Goal: Check status: Check status

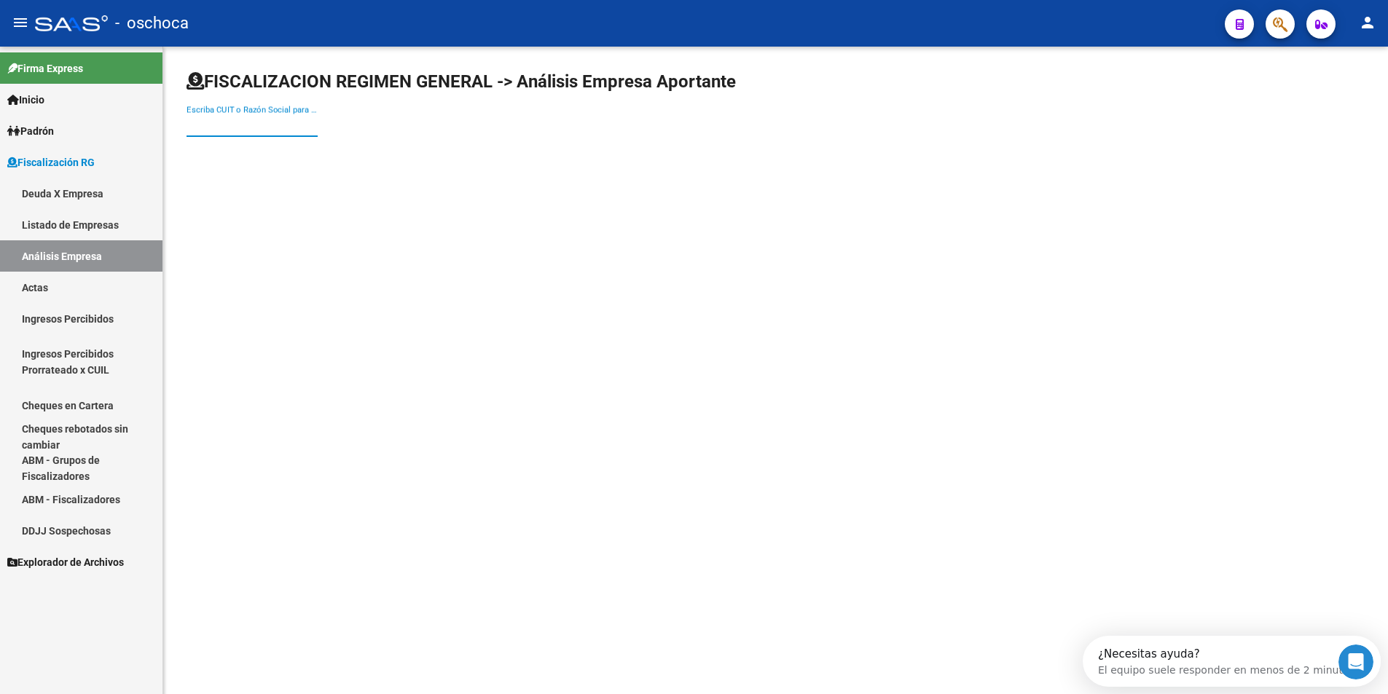
click at [285, 125] on input "Escriba CUIT o Razón Social para buscar" at bounding box center [252, 125] width 131 height 13
type input "30707905278"
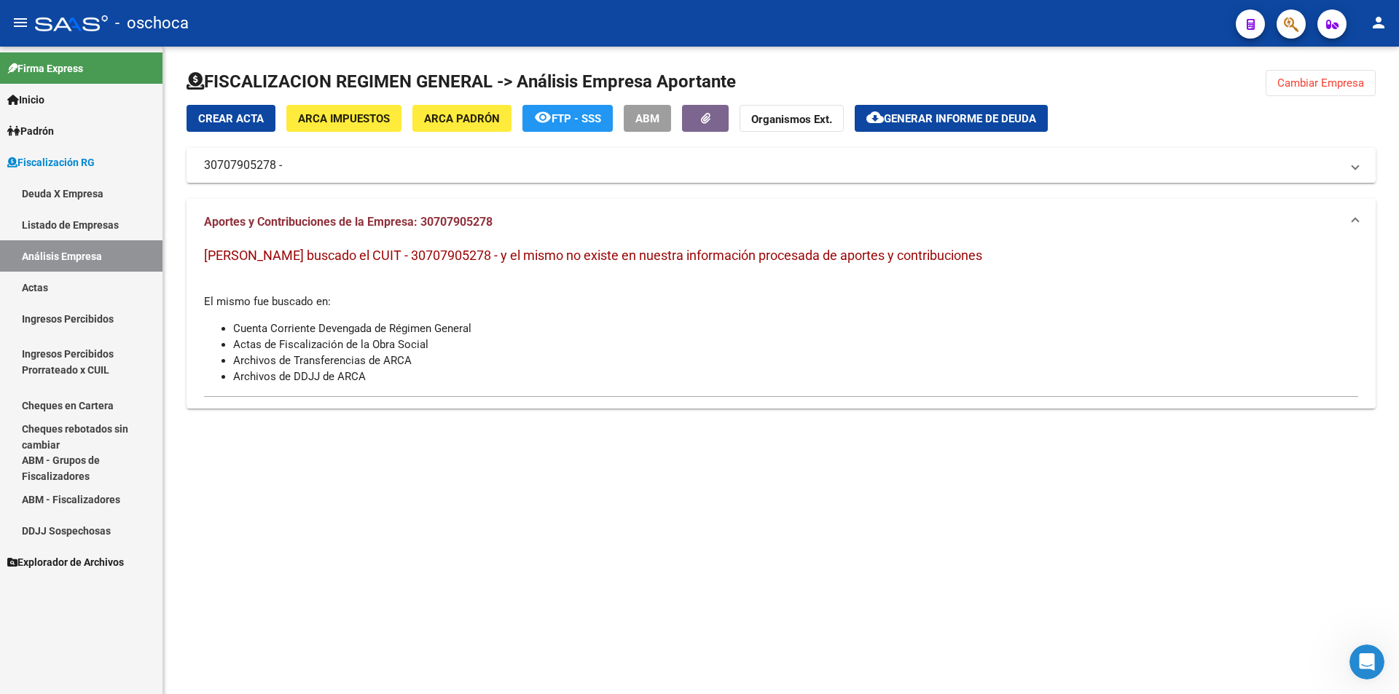
click at [457, 125] on span "ARCA Padrón" at bounding box center [462, 118] width 76 height 13
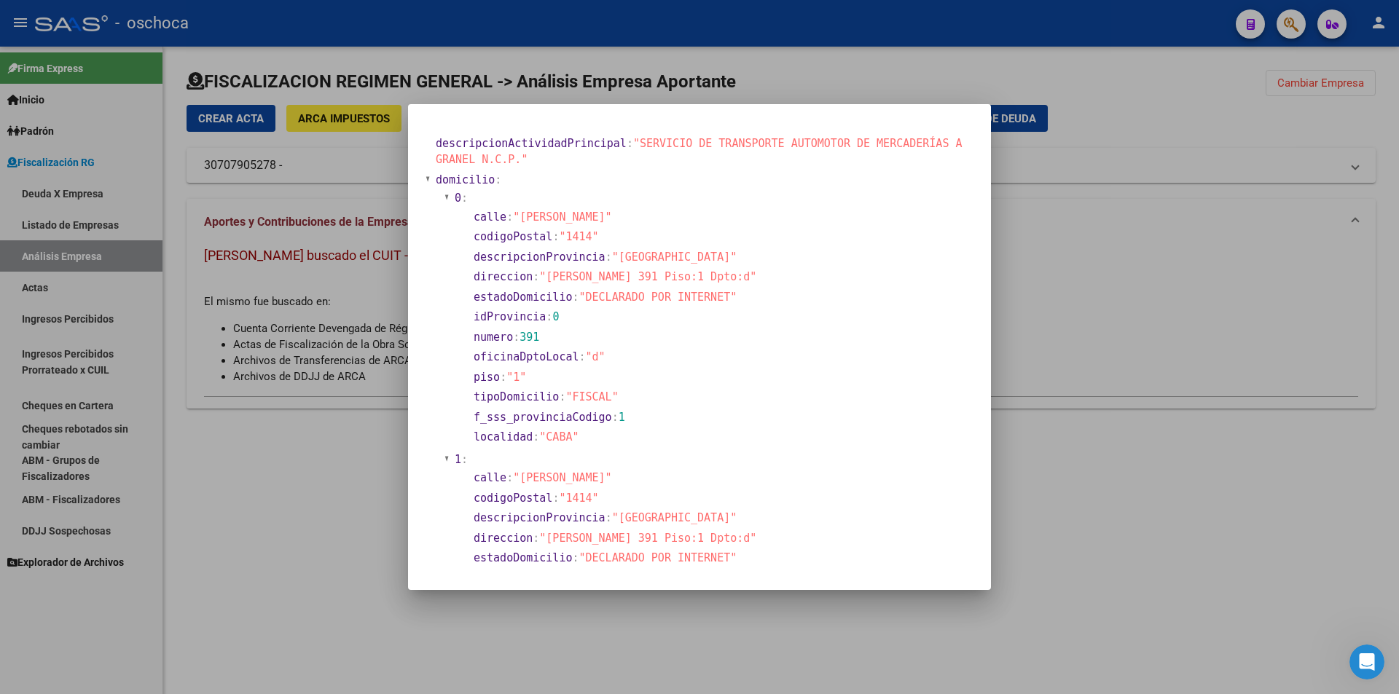
drag, startPoint x: 1149, startPoint y: 223, endPoint x: 1156, endPoint y: 219, distance: 8.5
click at [1154, 219] on div at bounding box center [699, 347] width 1399 height 694
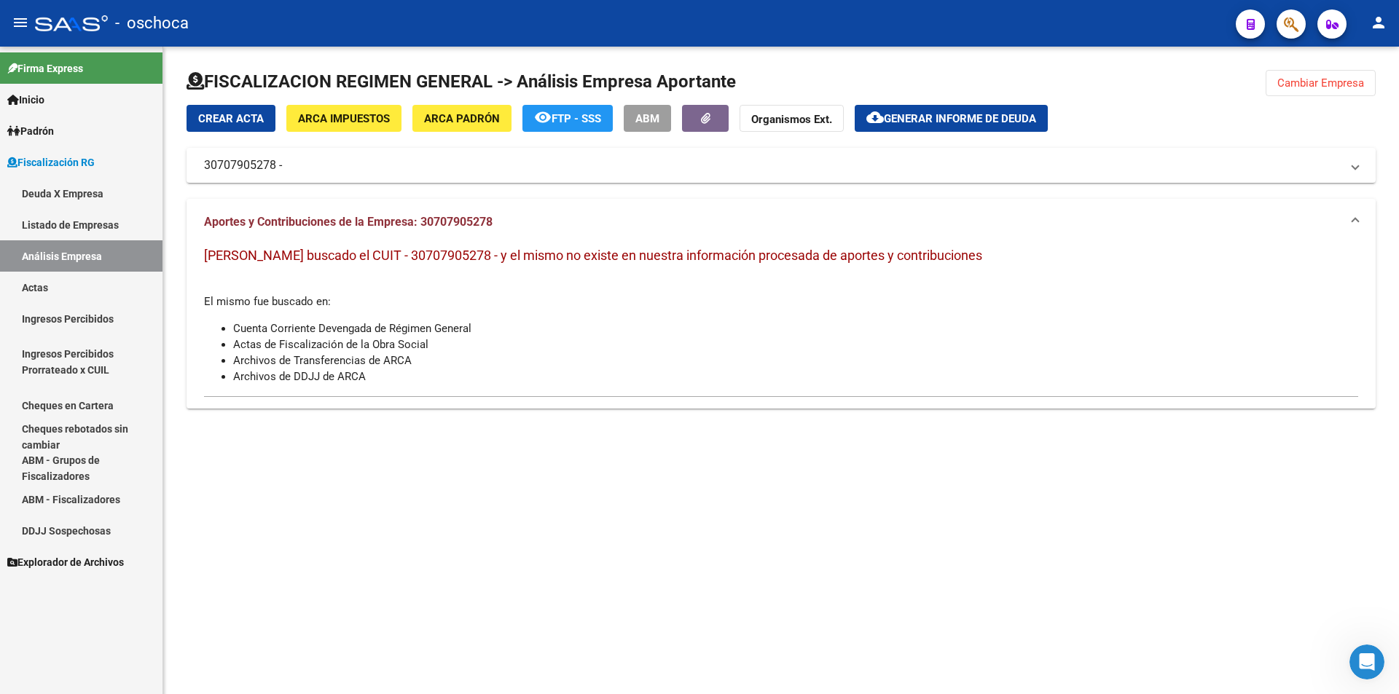
click at [1290, 74] on button "Cambiar Empresa" at bounding box center [1321, 83] width 110 height 26
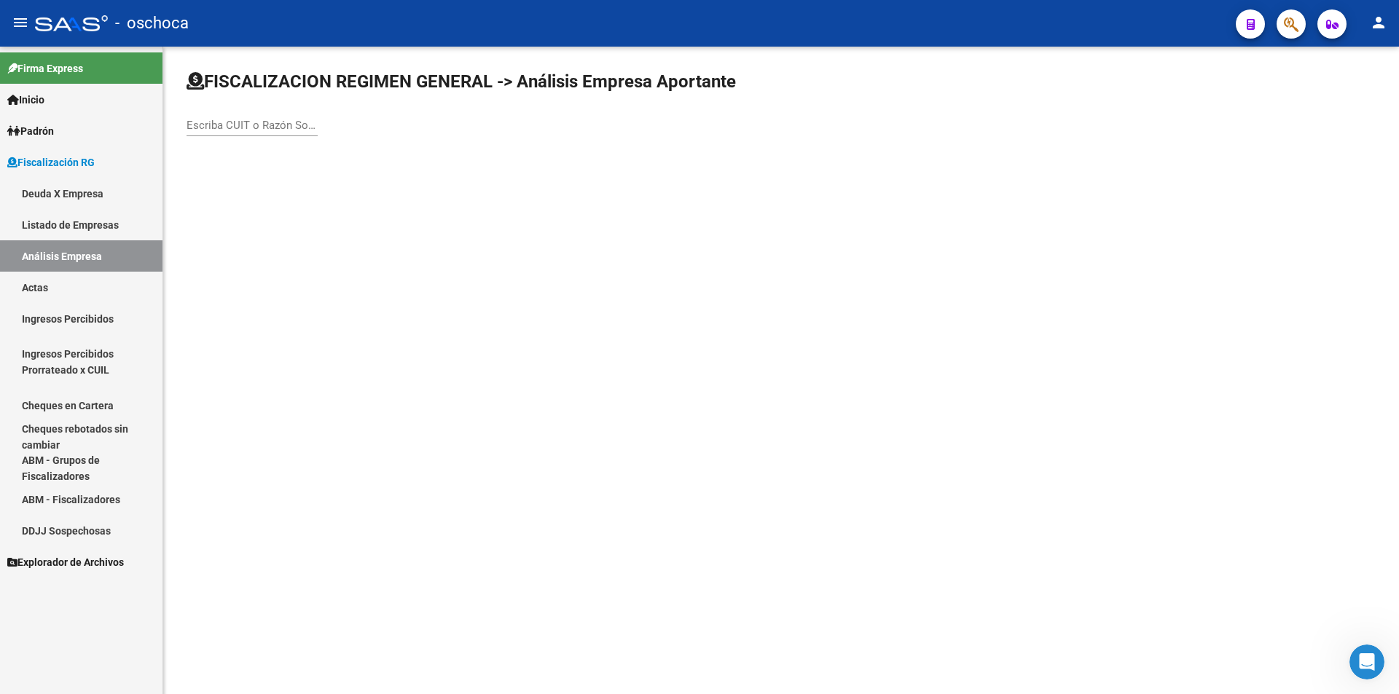
drag, startPoint x: 193, startPoint y: 135, endPoint x: 200, endPoint y: 124, distance: 13.1
click at [196, 133] on div "Escriba CUIT o Razón Social para buscar" at bounding box center [252, 120] width 131 height 31
type input "30707390820"
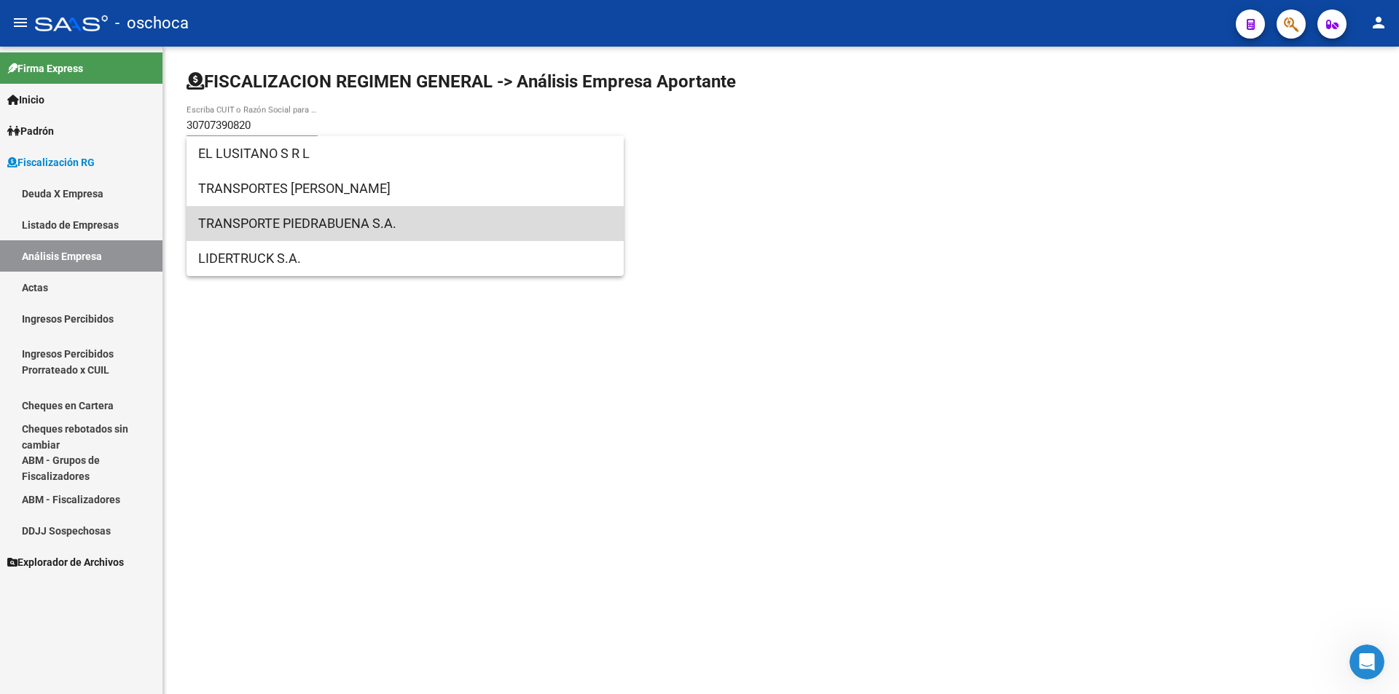
click at [288, 224] on span "TRANSPORTE PIEDRABUENA S.A." at bounding box center [405, 223] width 414 height 35
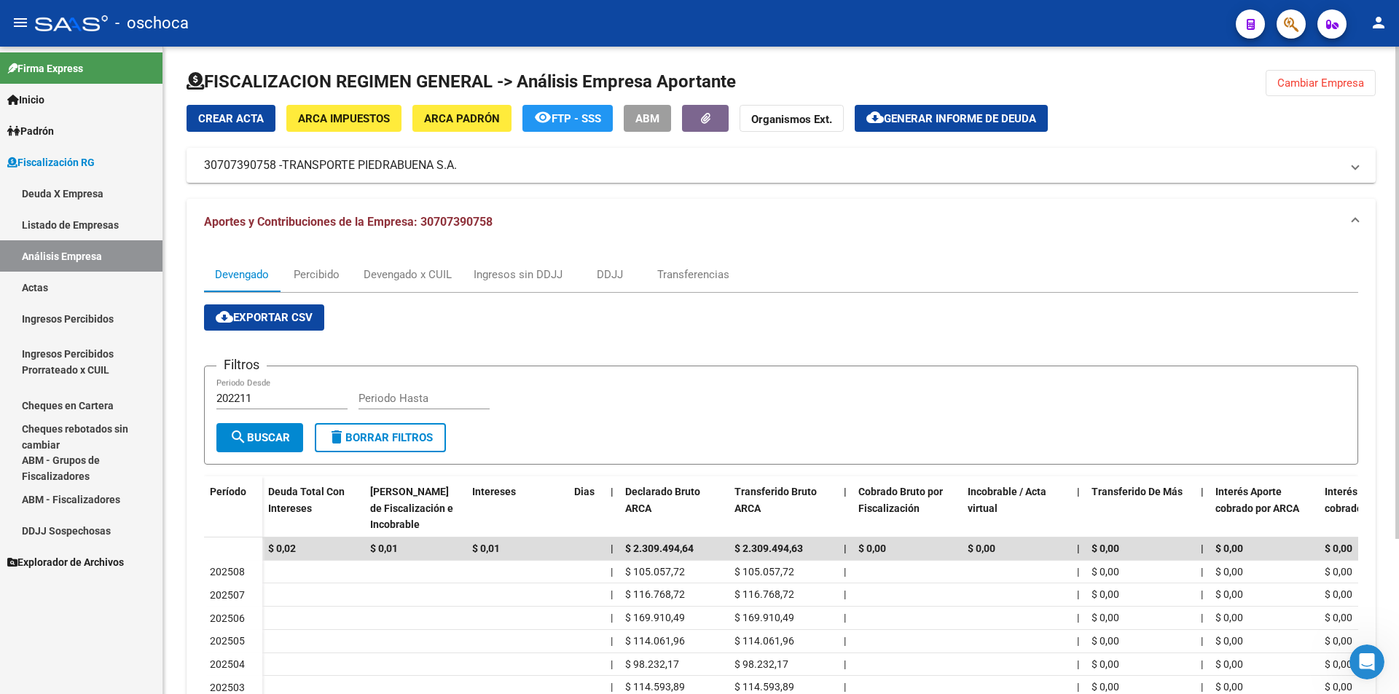
click at [1324, 93] on button "Cambiar Empresa" at bounding box center [1321, 83] width 110 height 26
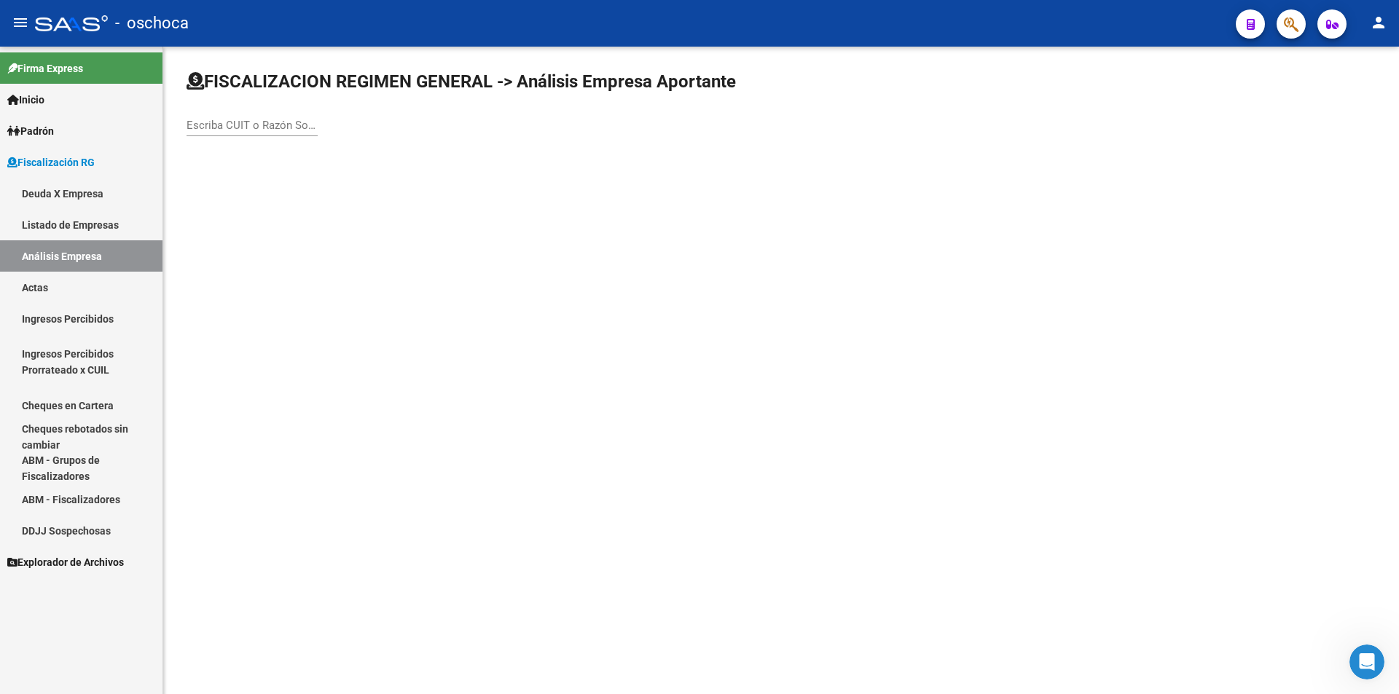
click at [228, 136] on div "Escriba CUIT o Razón Social para buscar" at bounding box center [252, 127] width 131 height 45
drag, startPoint x: 227, startPoint y: 131, endPoint x: 232, endPoint y: 117, distance: 15.4
click at [228, 130] on input "Escriba CUIT o Razón Social para buscar" at bounding box center [252, 125] width 131 height 13
type input "30707390820"
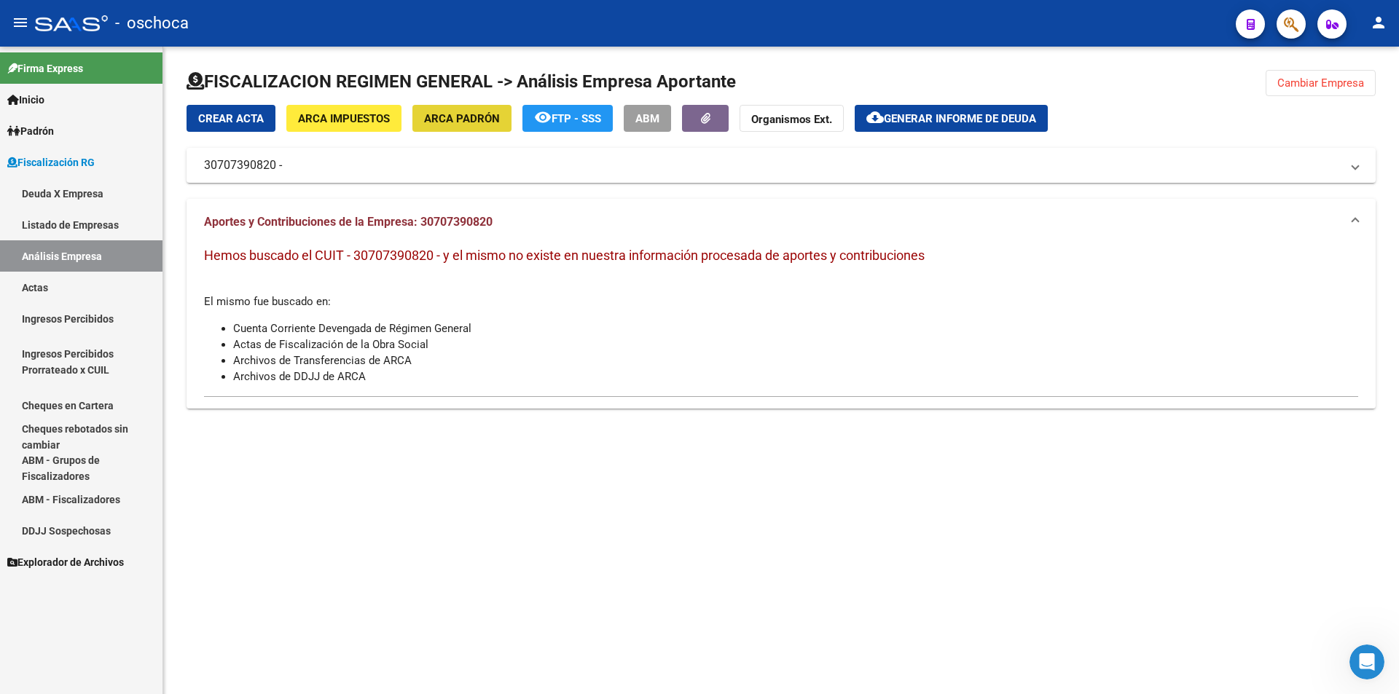
click at [474, 120] on span "ARCA Padrón" at bounding box center [462, 118] width 76 height 13
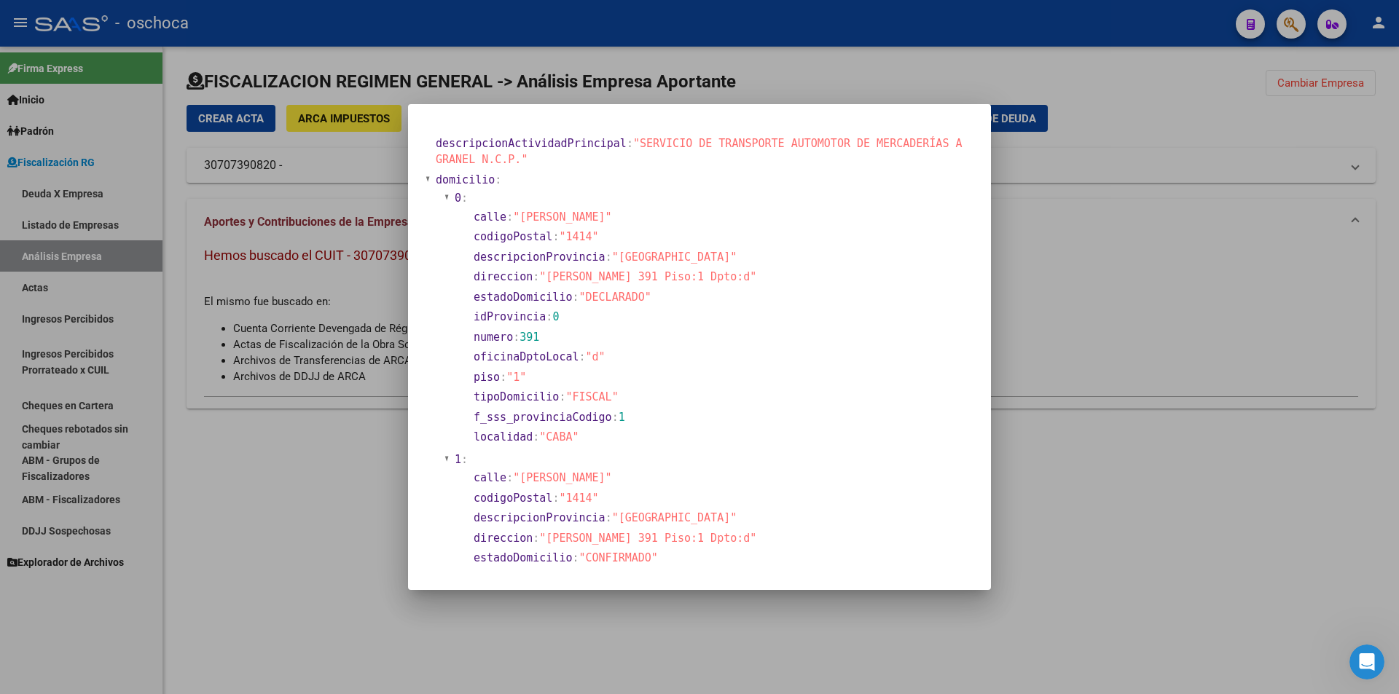
click at [1043, 406] on div at bounding box center [699, 347] width 1399 height 694
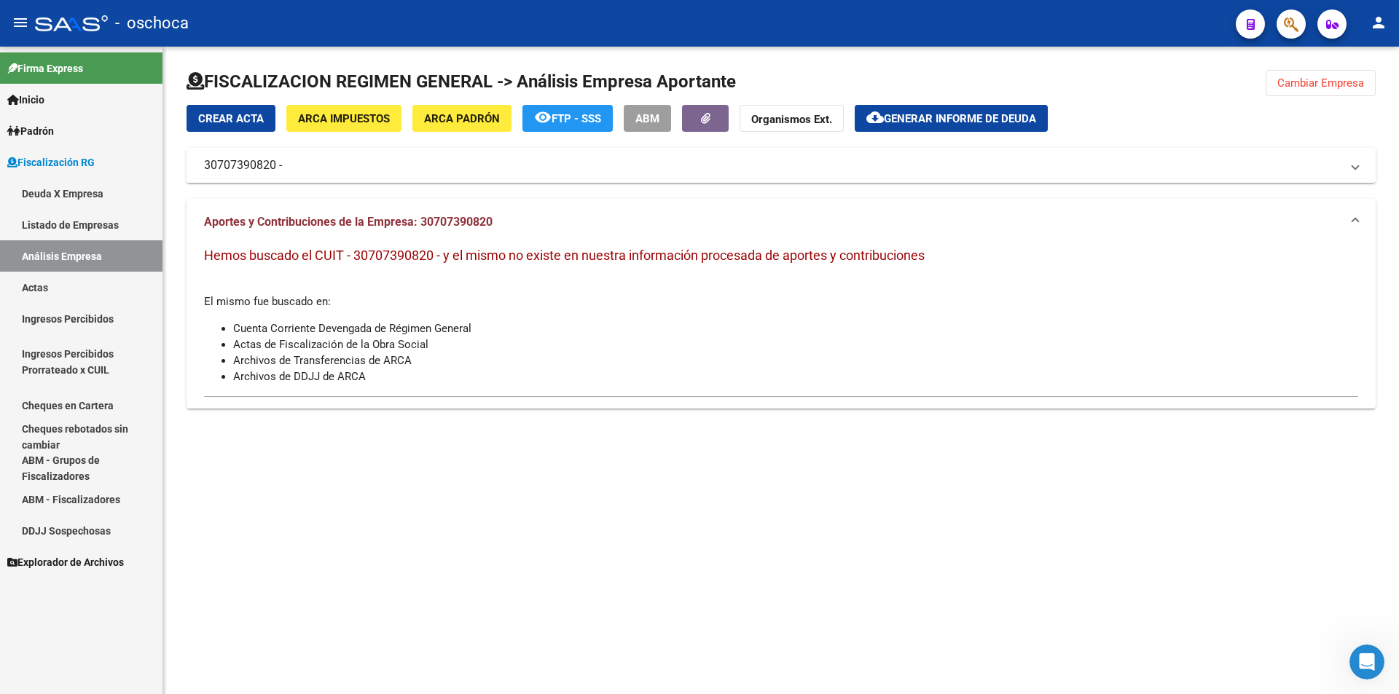
click at [1338, 79] on span "Cambiar Empresa" at bounding box center [1320, 83] width 87 height 13
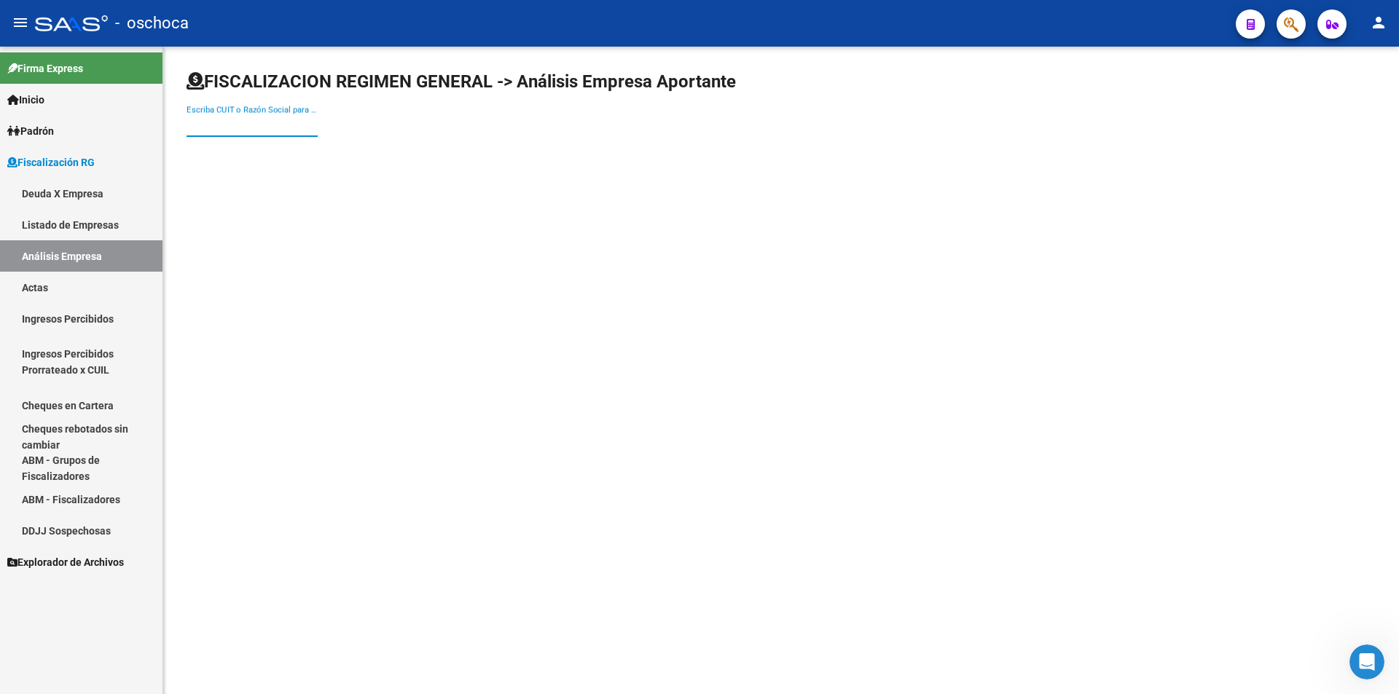
drag, startPoint x: 202, startPoint y: 126, endPoint x: 253, endPoint y: 119, distance: 51.4
click at [204, 123] on input "Escriba CUIT o Razón Social para buscar" at bounding box center [252, 125] width 131 height 13
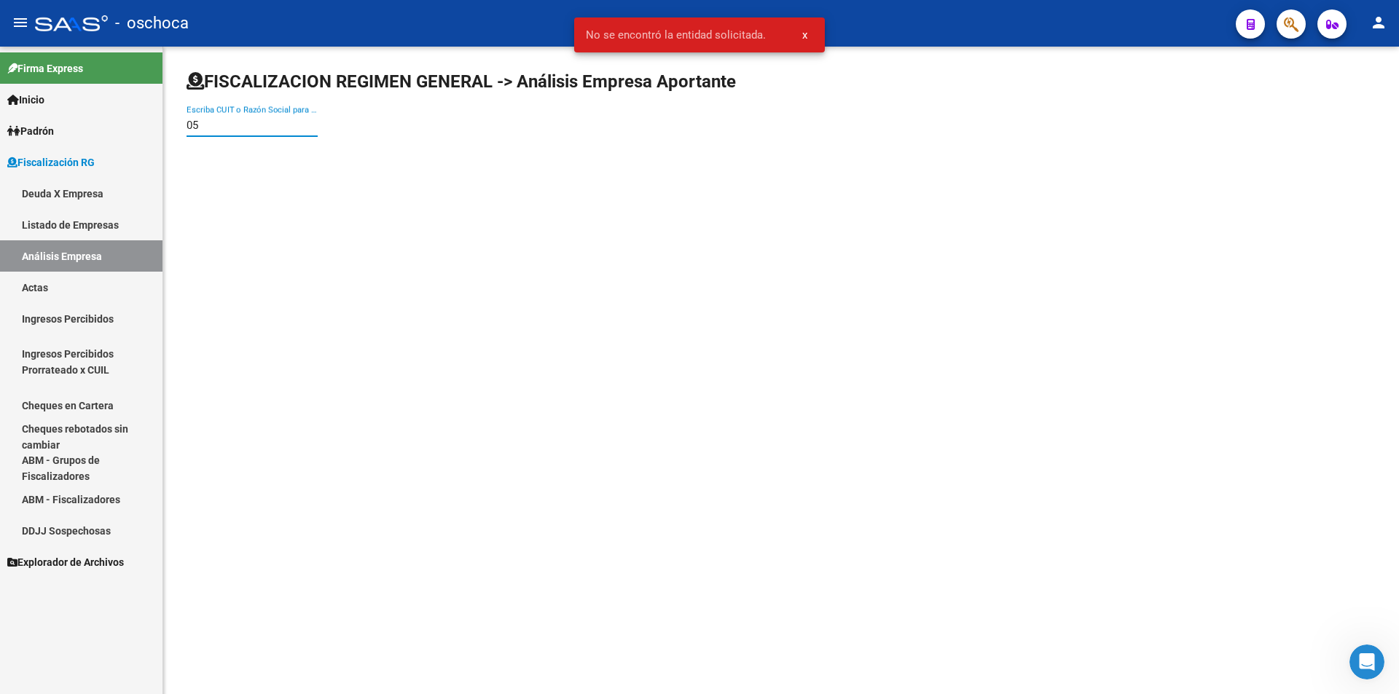
type input "0"
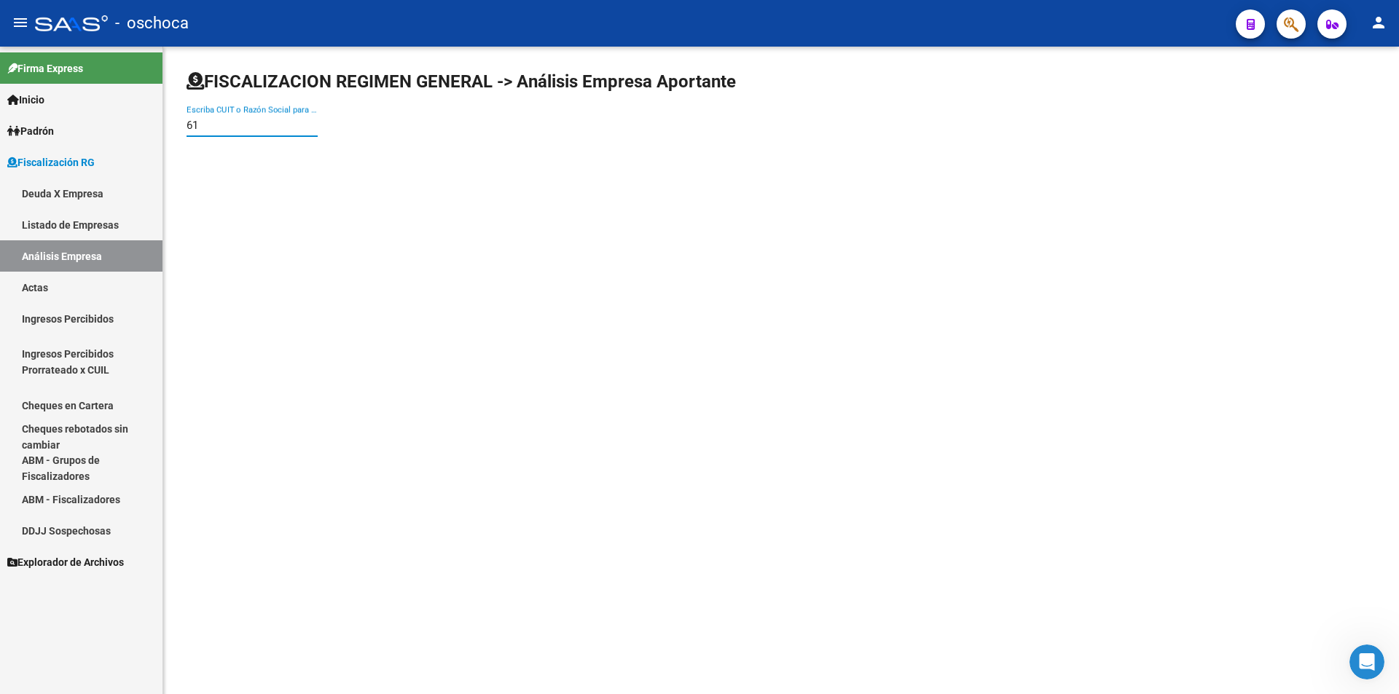
type input "6"
type input "30707390758"
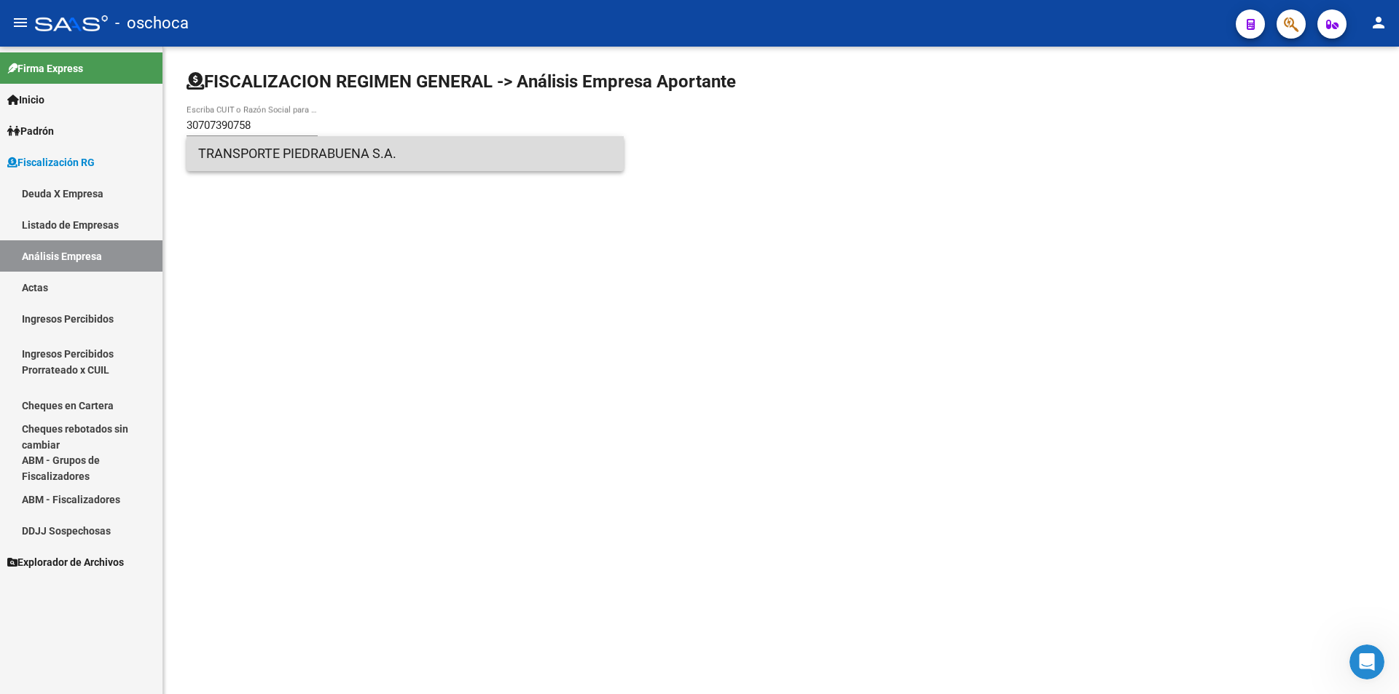
click at [255, 158] on span "TRANSPORTE PIEDRABUENA S.A." at bounding box center [405, 153] width 414 height 35
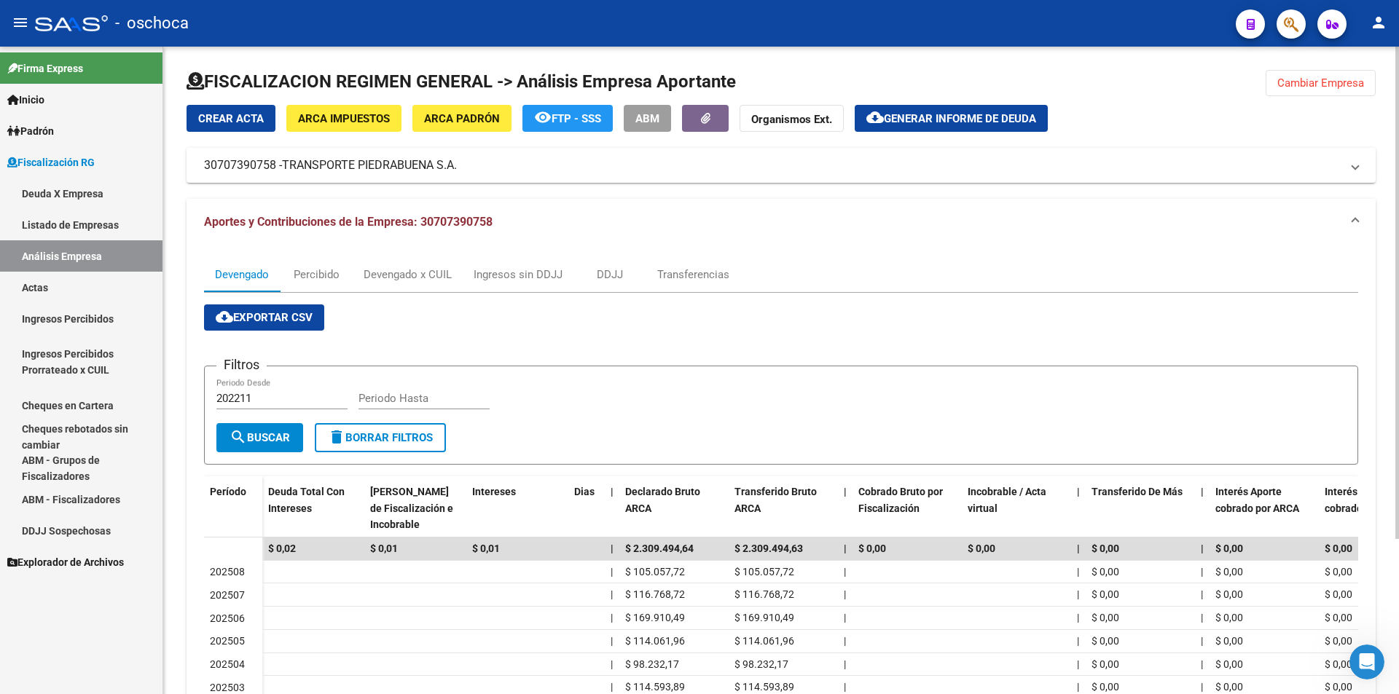
click at [1290, 85] on span "Cambiar Empresa" at bounding box center [1320, 83] width 87 height 13
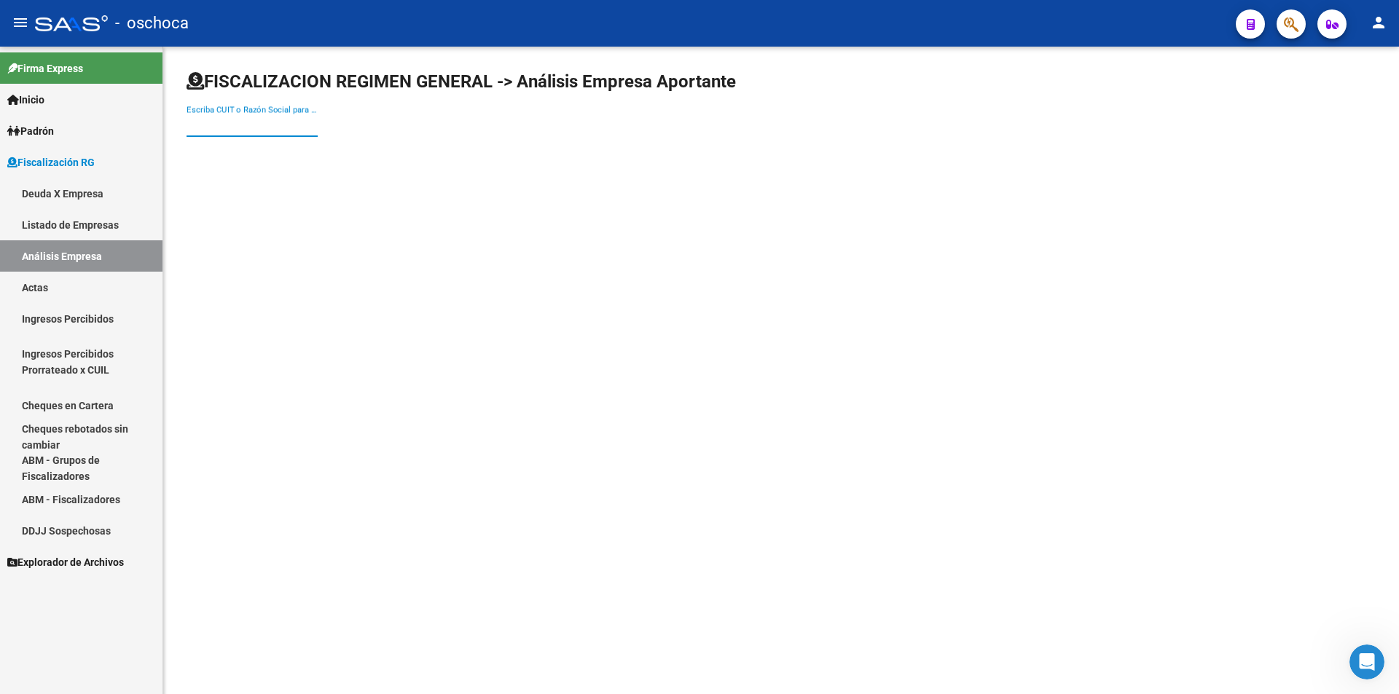
drag, startPoint x: 217, startPoint y: 125, endPoint x: 372, endPoint y: 125, distance: 155.2
click at [227, 125] on input "Escriba CUIT o Razón Social para buscar" at bounding box center [252, 125] width 131 height 13
type input "30709336890"
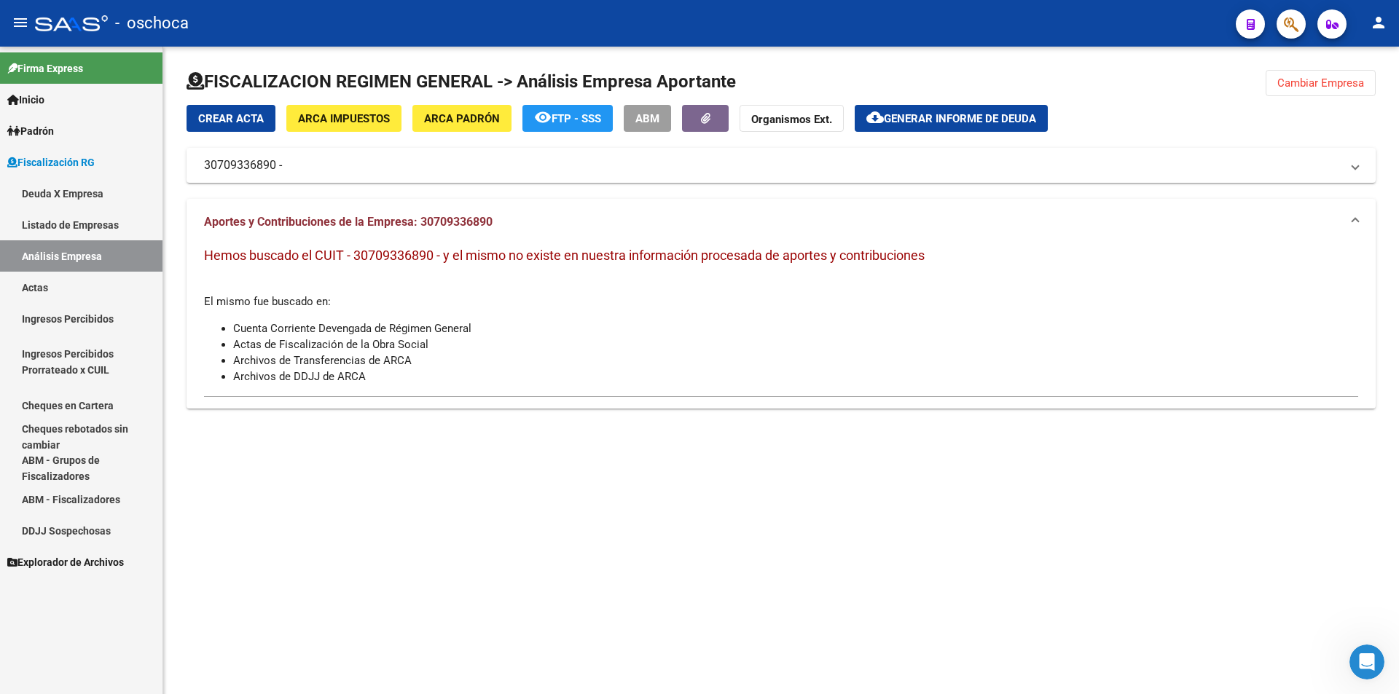
click at [460, 119] on span "ARCA Padrón" at bounding box center [462, 118] width 76 height 13
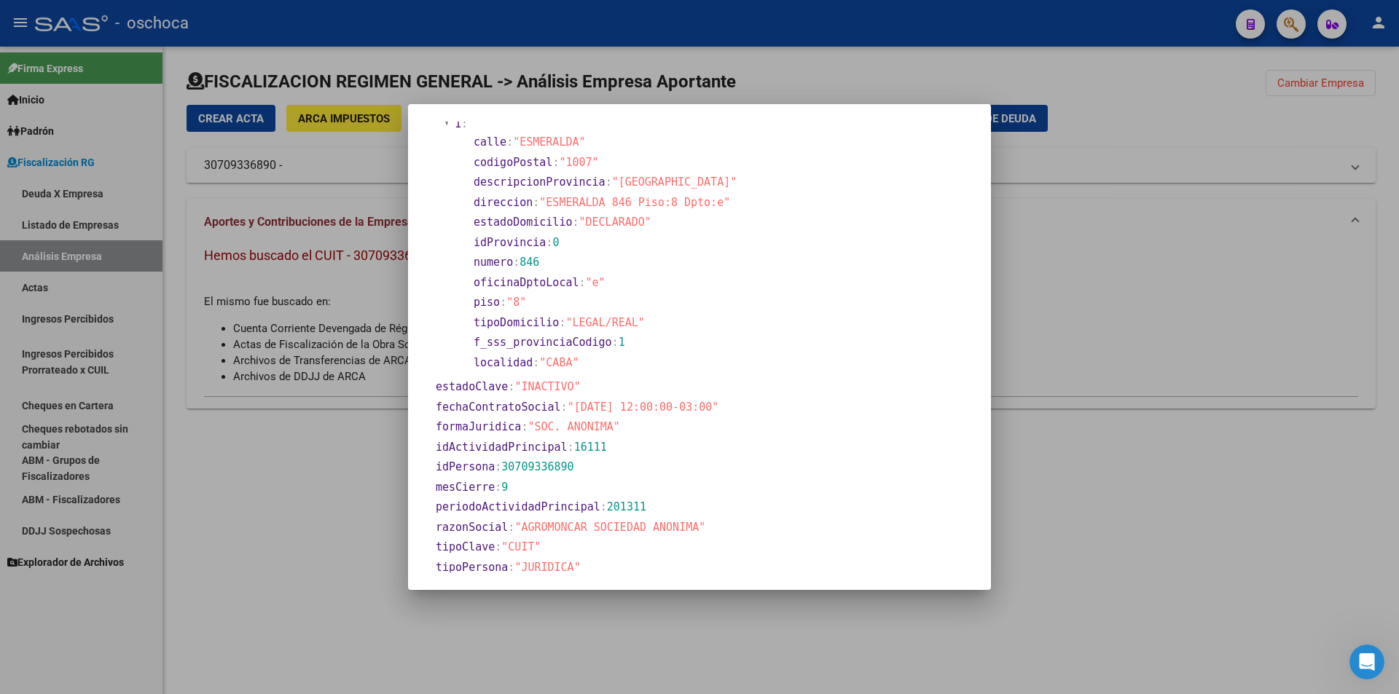
scroll to position [364, 0]
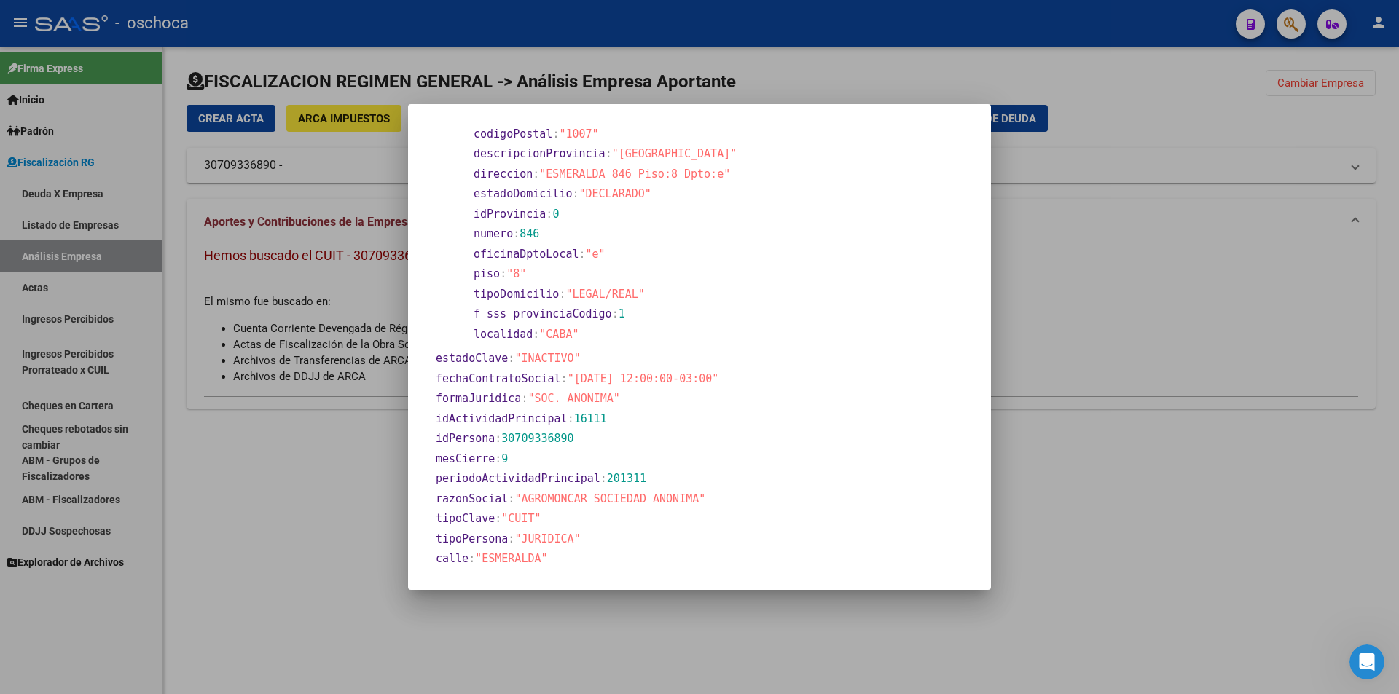
drag, startPoint x: 1143, startPoint y: 200, endPoint x: 1153, endPoint y: 195, distance: 10.4
click at [1145, 200] on div at bounding box center [699, 347] width 1399 height 694
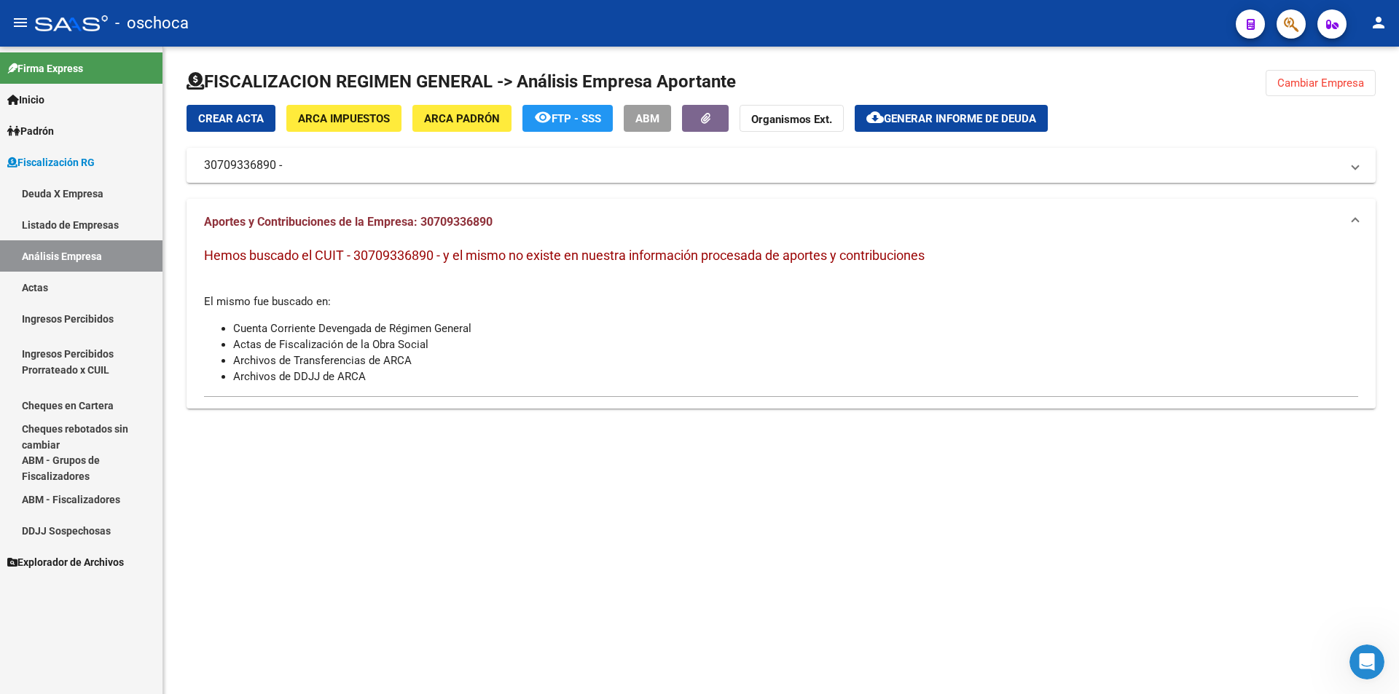
click at [1289, 85] on span "Cambiar Empresa" at bounding box center [1320, 83] width 87 height 13
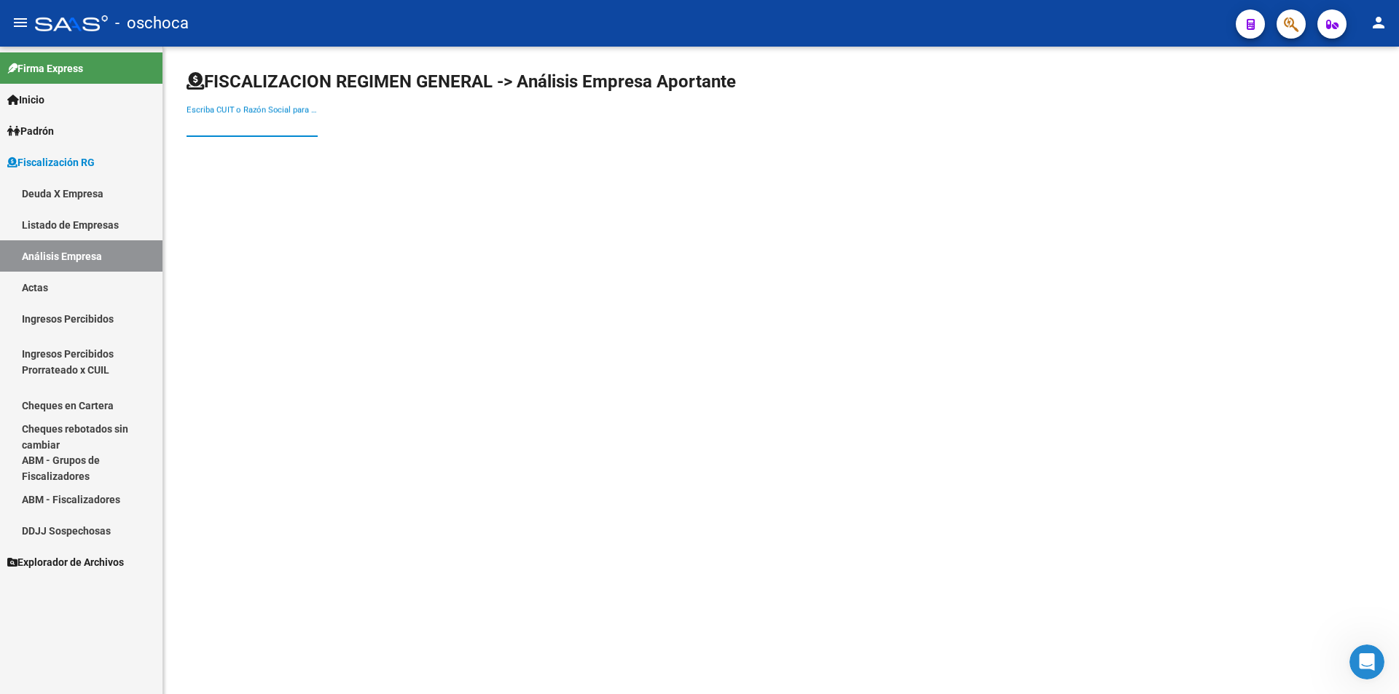
drag, startPoint x: 262, startPoint y: 119, endPoint x: 271, endPoint y: 117, distance: 8.9
click at [262, 118] on div "Escriba CUIT o Razón Social para buscar" at bounding box center [252, 120] width 131 height 31
type input "30707873341"
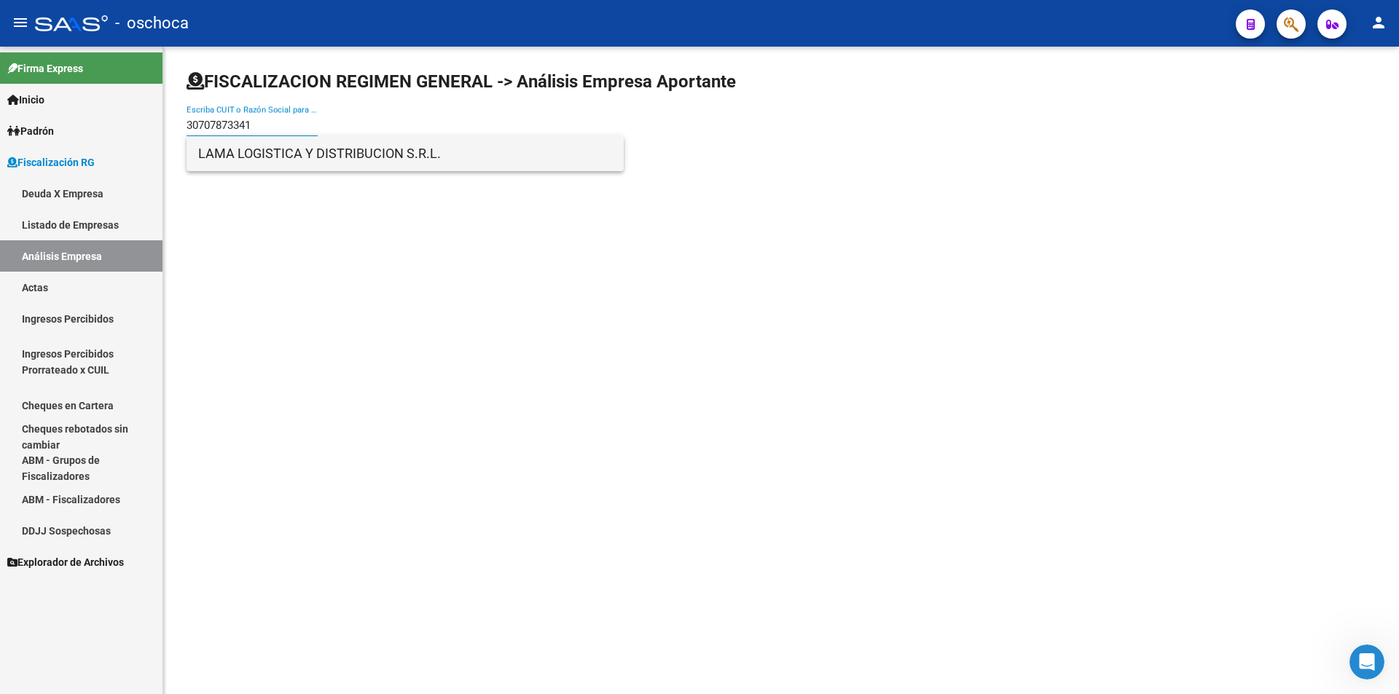
click at [312, 142] on span "LAMA LOGISTICA Y DISTRIBUCION S.R.L." at bounding box center [405, 153] width 414 height 35
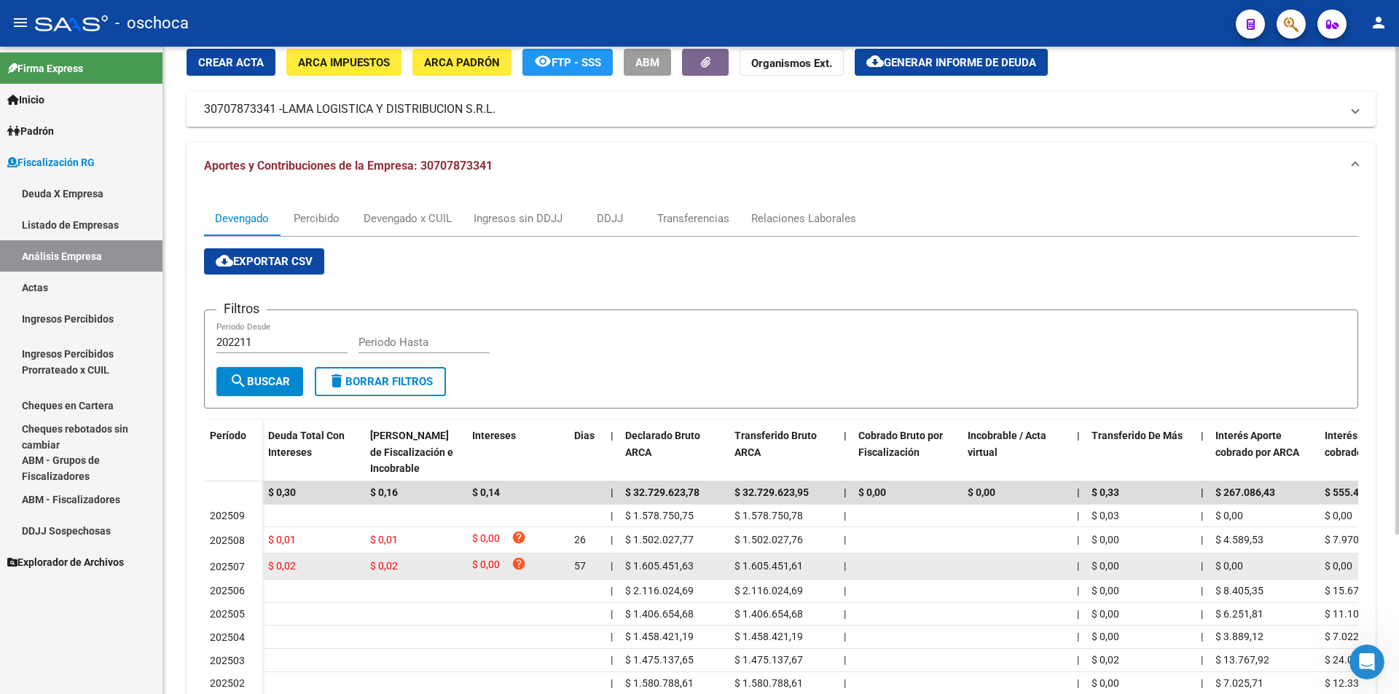
scroll to position [0, 0]
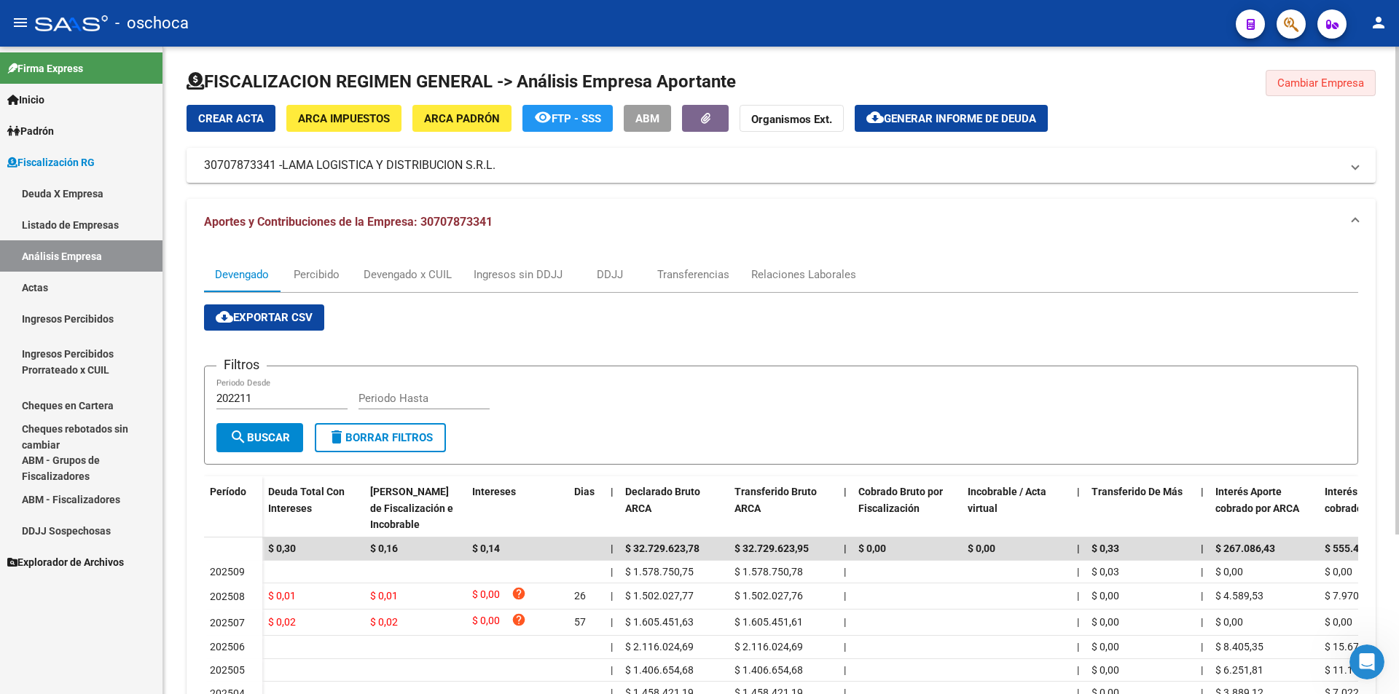
drag, startPoint x: 1293, startPoint y: 88, endPoint x: 1265, endPoint y: 94, distance: 29.0
click at [1291, 88] on span "Cambiar Empresa" at bounding box center [1320, 83] width 87 height 13
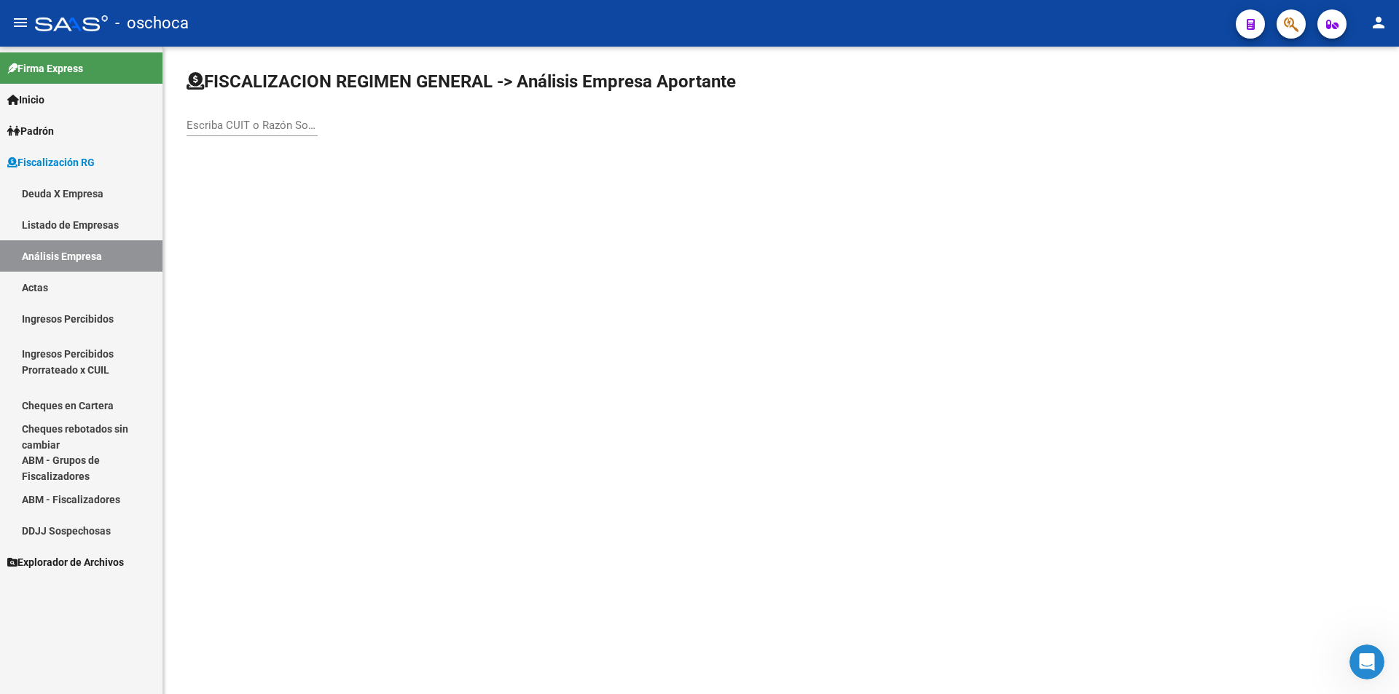
click at [196, 125] on input "Escriba CUIT o Razón Social para buscar" at bounding box center [252, 125] width 131 height 13
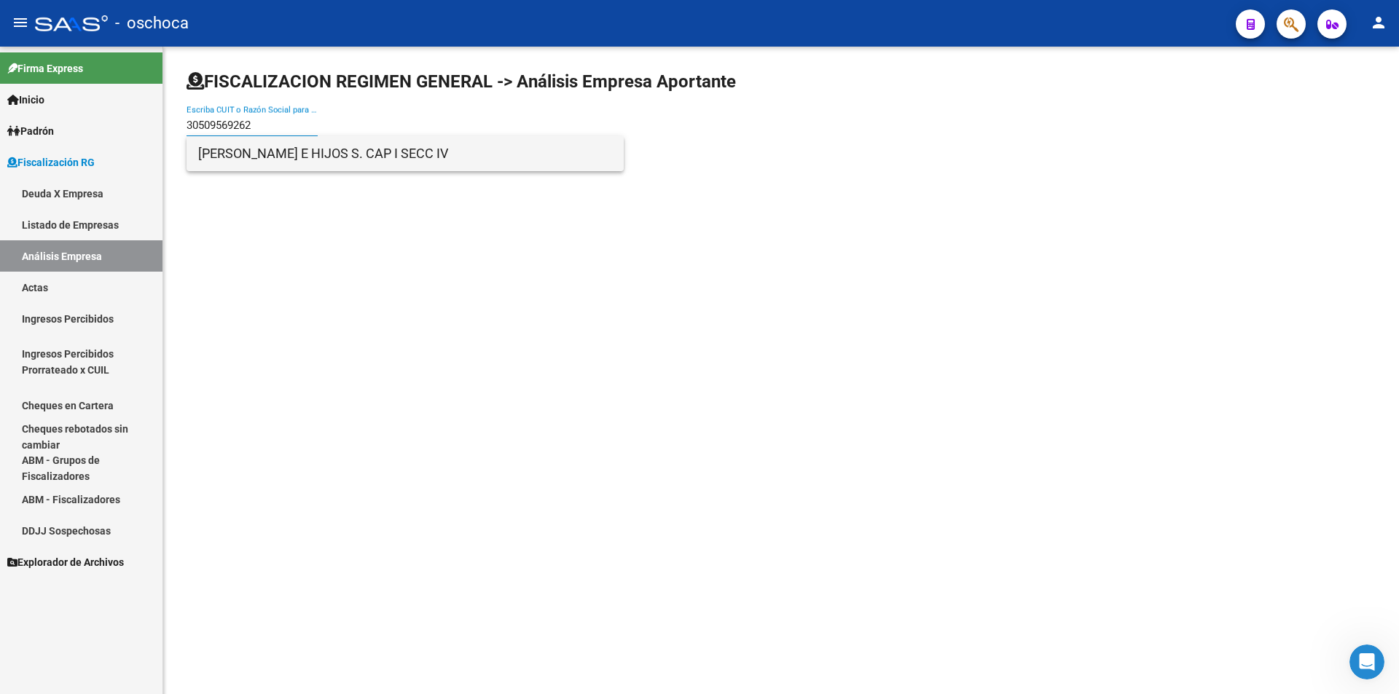
type input "30509569262"
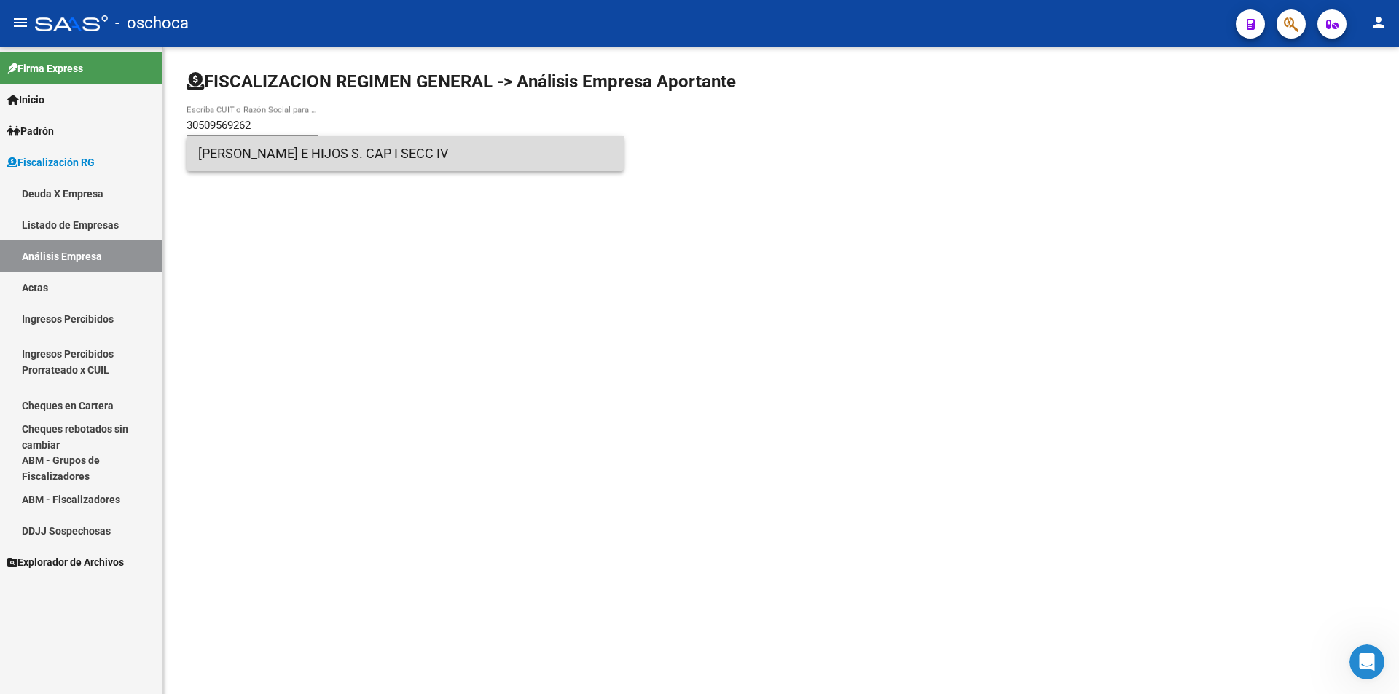
click at [399, 154] on span "[PERSON_NAME] E HIJOS S. CAP I SECC IV" at bounding box center [405, 153] width 414 height 35
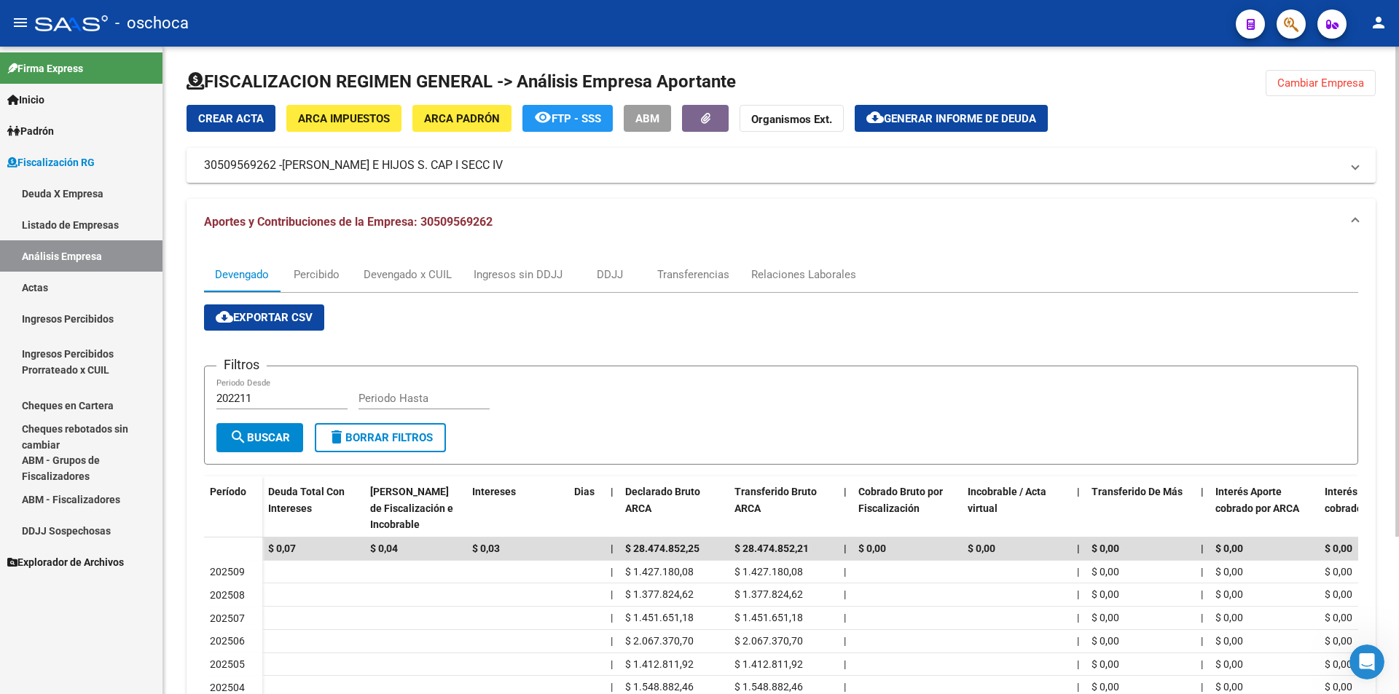
drag, startPoint x: 1304, startPoint y: 81, endPoint x: 1030, endPoint y: 94, distance: 275.0
click at [1303, 82] on span "Cambiar Empresa" at bounding box center [1320, 83] width 87 height 13
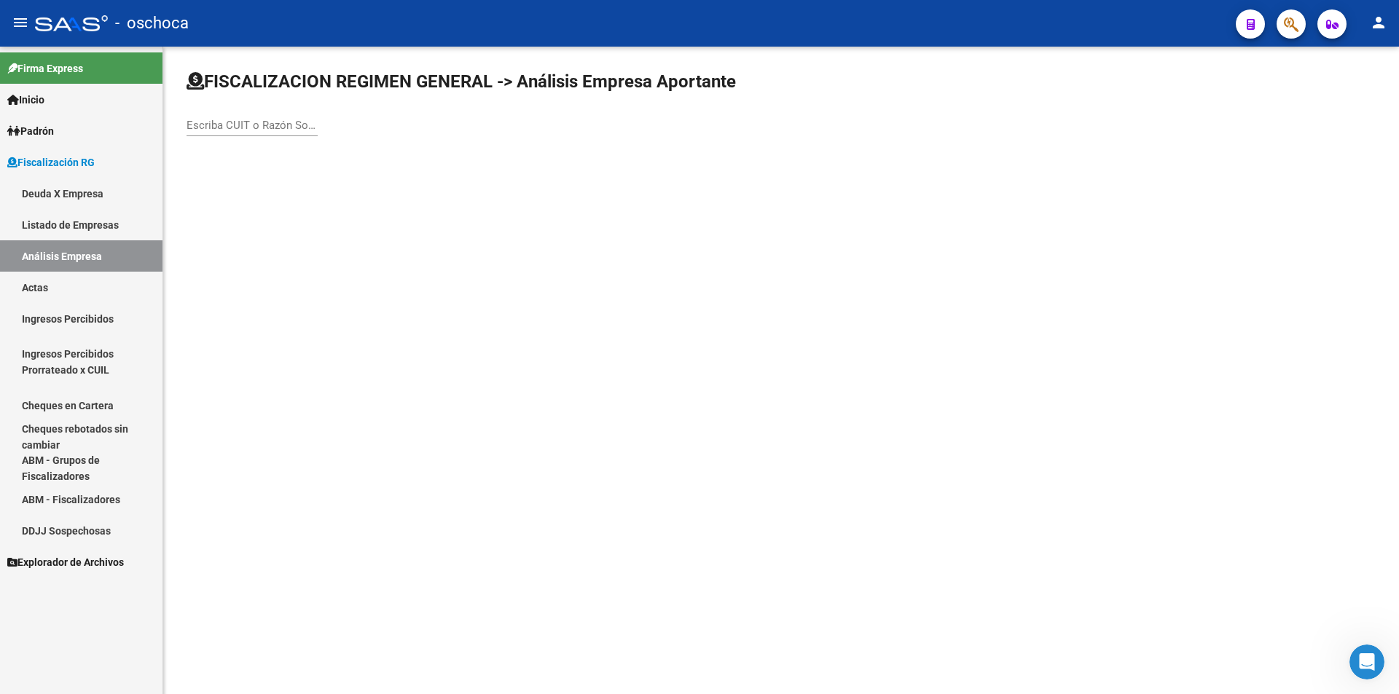
drag, startPoint x: 227, startPoint y: 111, endPoint x: 228, endPoint y: 126, distance: 14.6
click at [227, 114] on div "Escriba CUIT o Razón Social para buscar" at bounding box center [252, 120] width 131 height 31
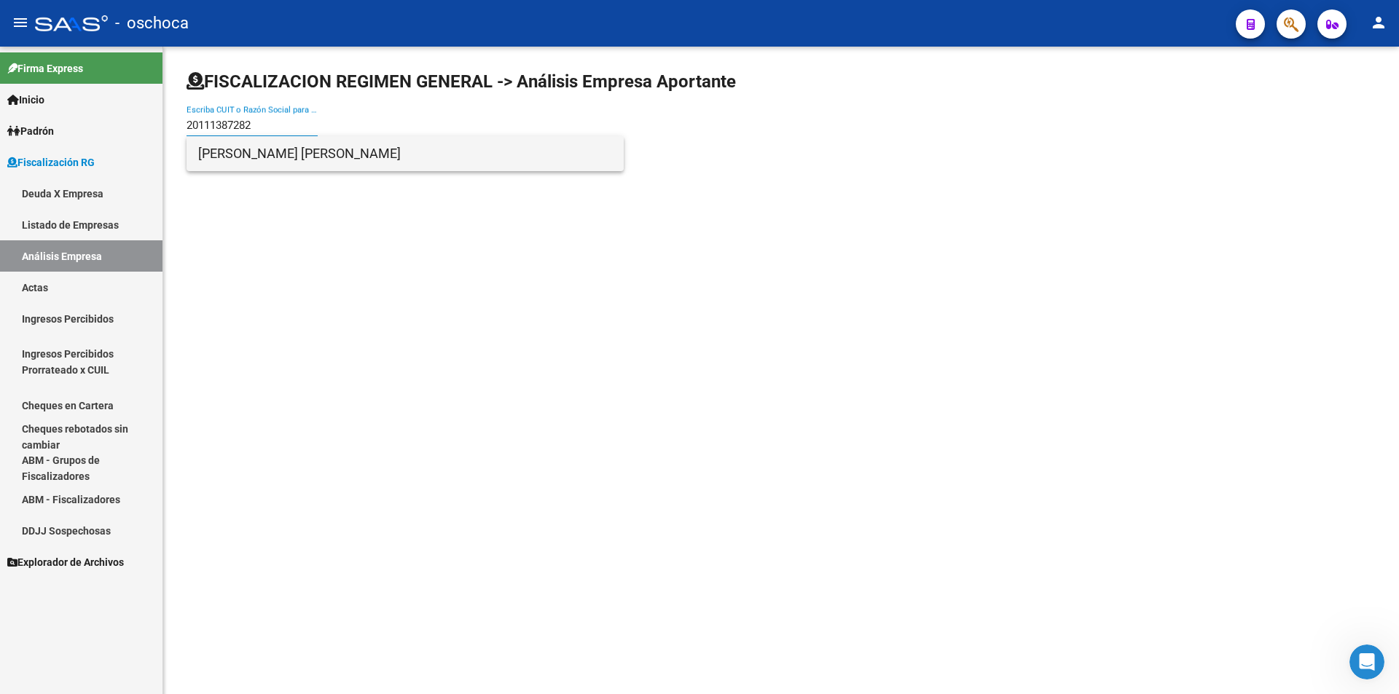
type input "20111387282"
click at [245, 157] on span "[PERSON_NAME] [PERSON_NAME]" at bounding box center [405, 153] width 414 height 35
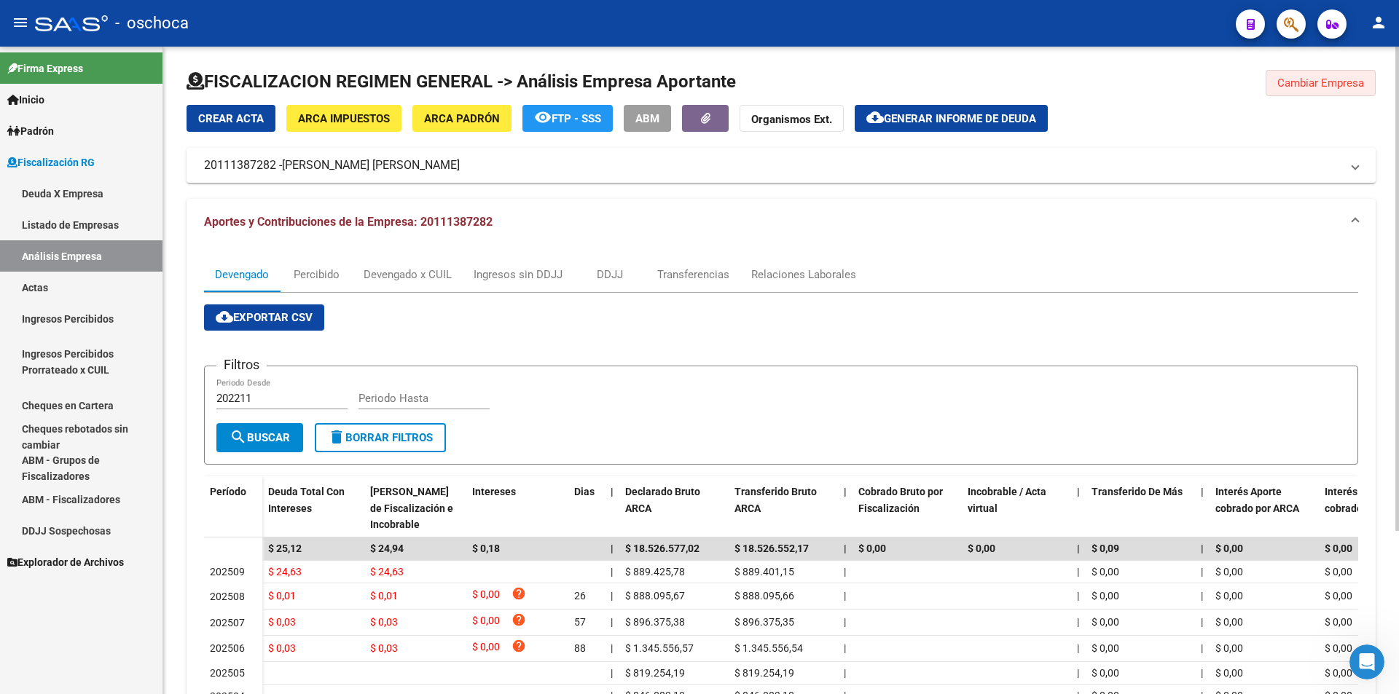
drag, startPoint x: 1304, startPoint y: 75, endPoint x: 1252, endPoint y: 67, distance: 53.1
click at [1302, 75] on button "Cambiar Empresa" at bounding box center [1321, 83] width 110 height 26
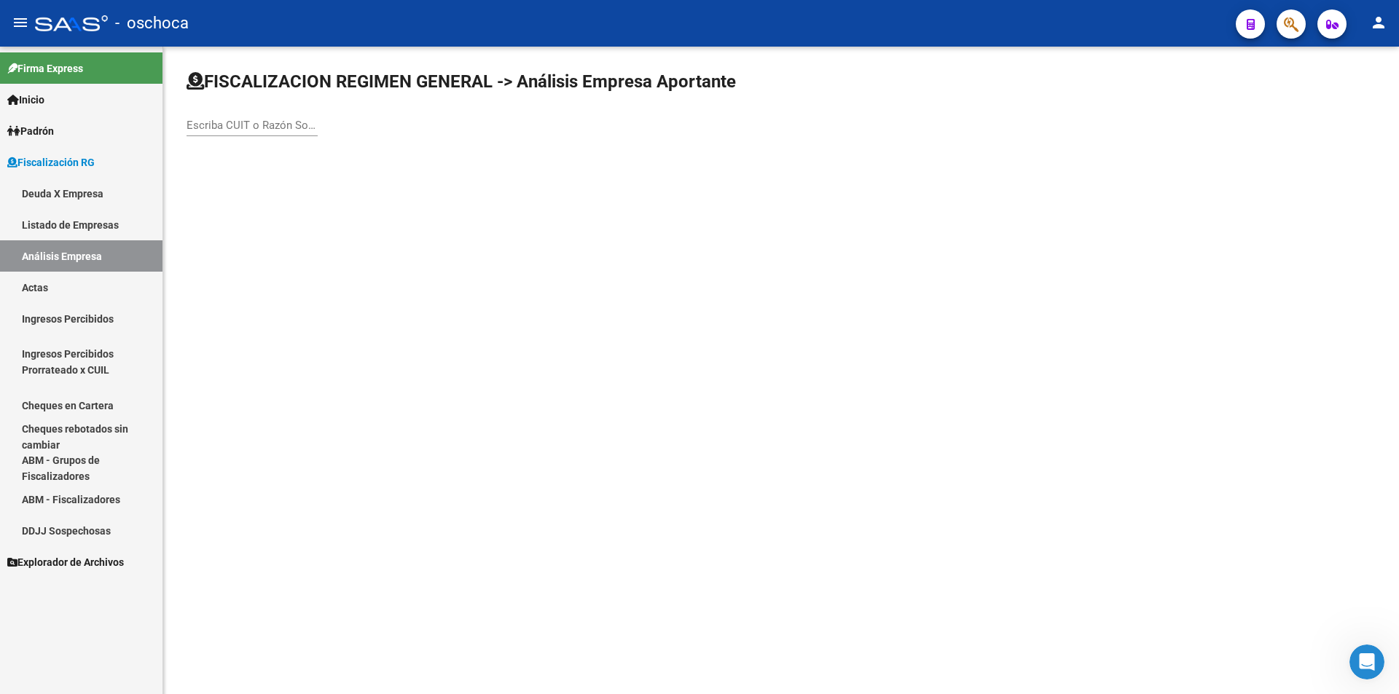
click at [220, 125] on input "Escriba CUIT o Razón Social para buscar" at bounding box center [252, 125] width 131 height 13
type input "20111387282"
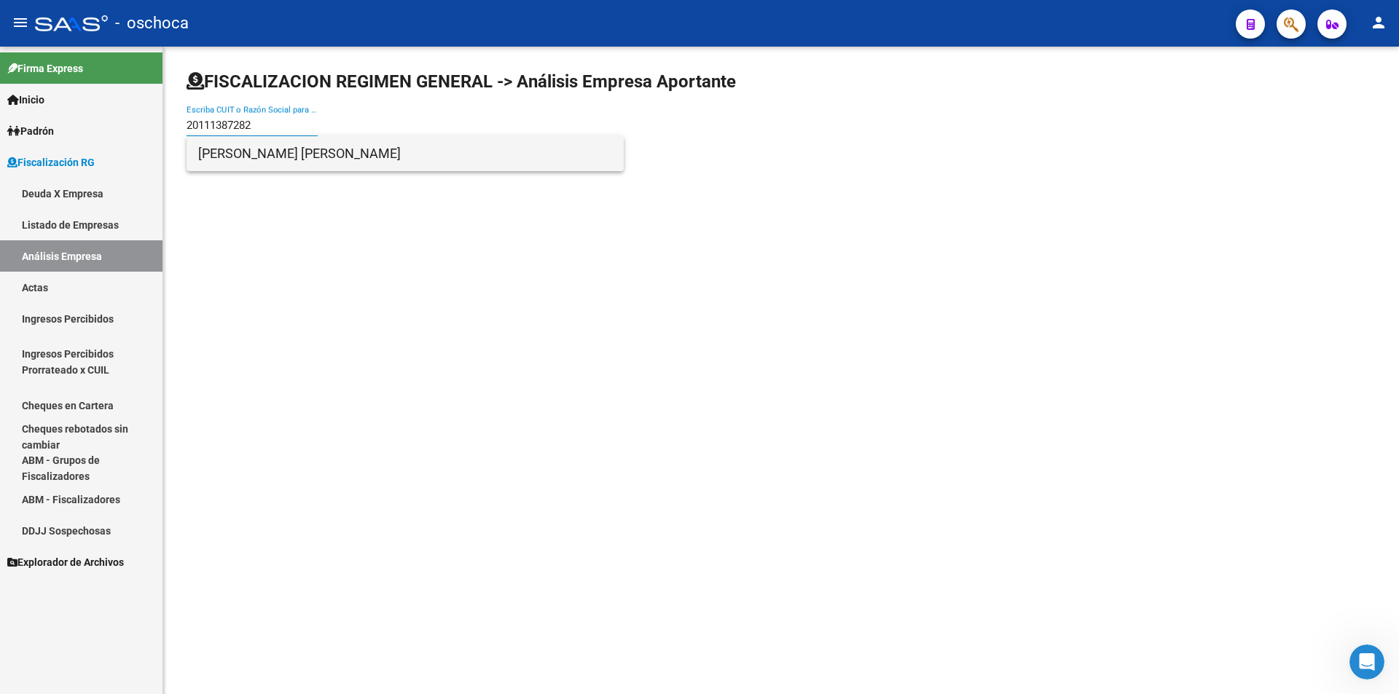
click at [276, 167] on span "[PERSON_NAME] [PERSON_NAME]" at bounding box center [405, 153] width 414 height 35
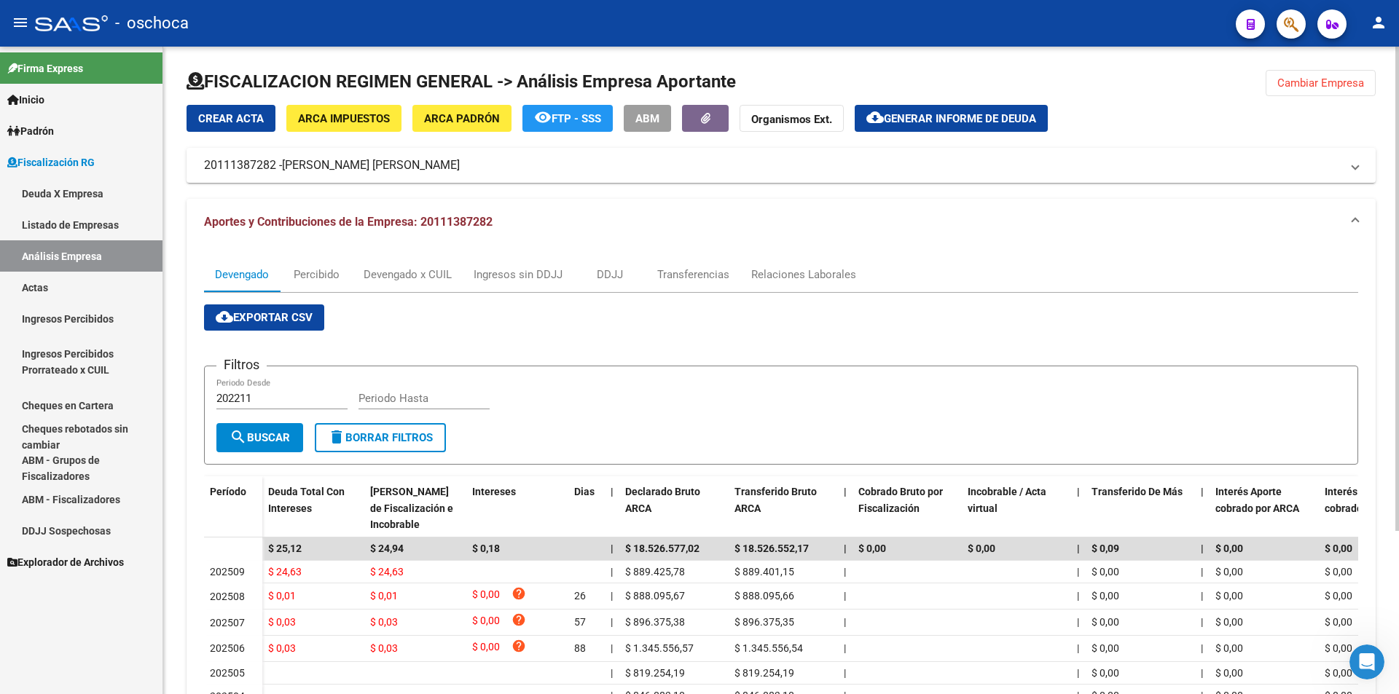
click at [1292, 87] on span "Cambiar Empresa" at bounding box center [1320, 83] width 87 height 13
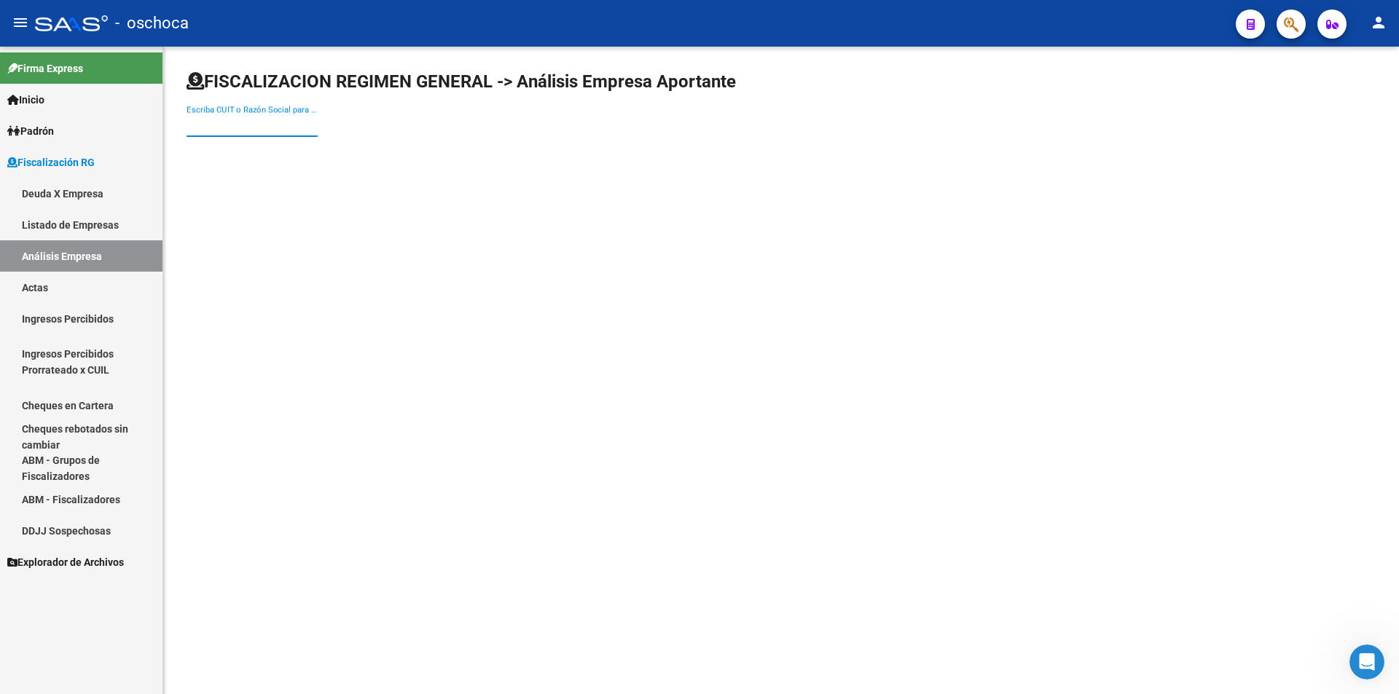
click at [195, 130] on input "Escriba CUIT o Razón Social para buscar" at bounding box center [252, 125] width 131 height 13
type input "30707534180"
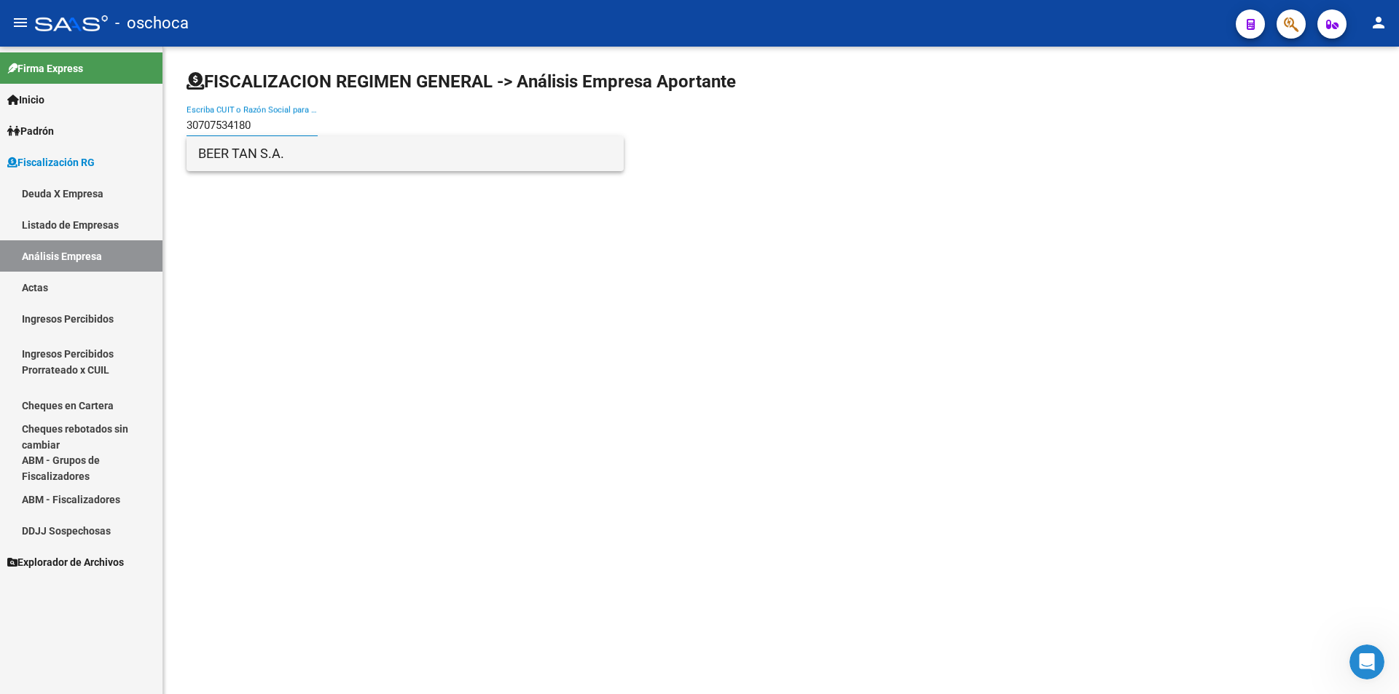
click at [233, 159] on span "BEER TAN S.A." at bounding box center [405, 153] width 414 height 35
